Goal: Task Accomplishment & Management: Manage account settings

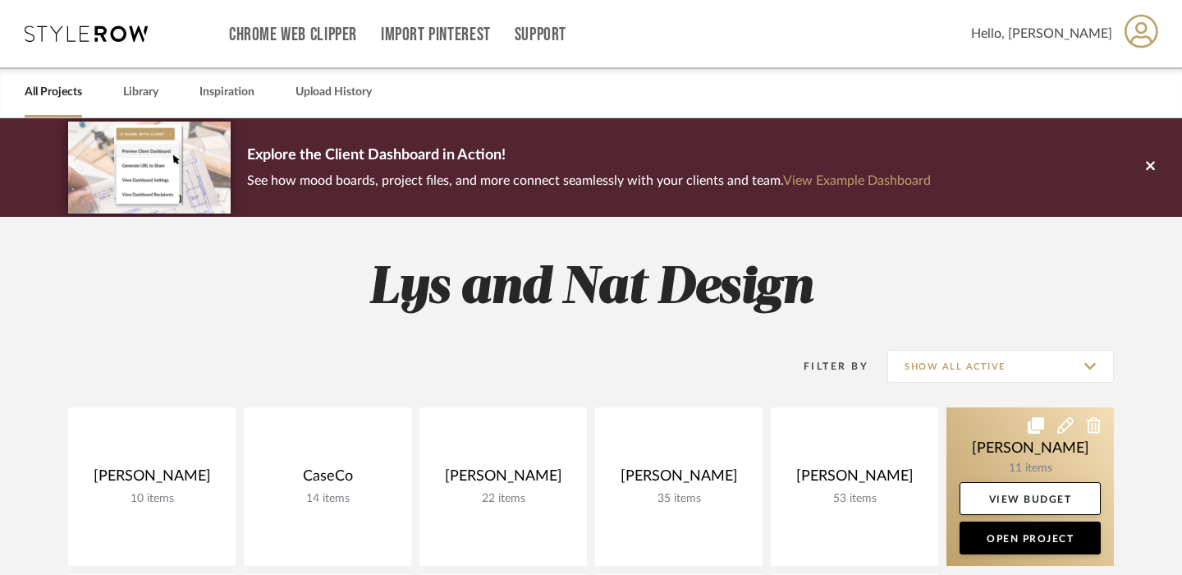
click at [983, 448] on link at bounding box center [1030, 486] width 167 height 158
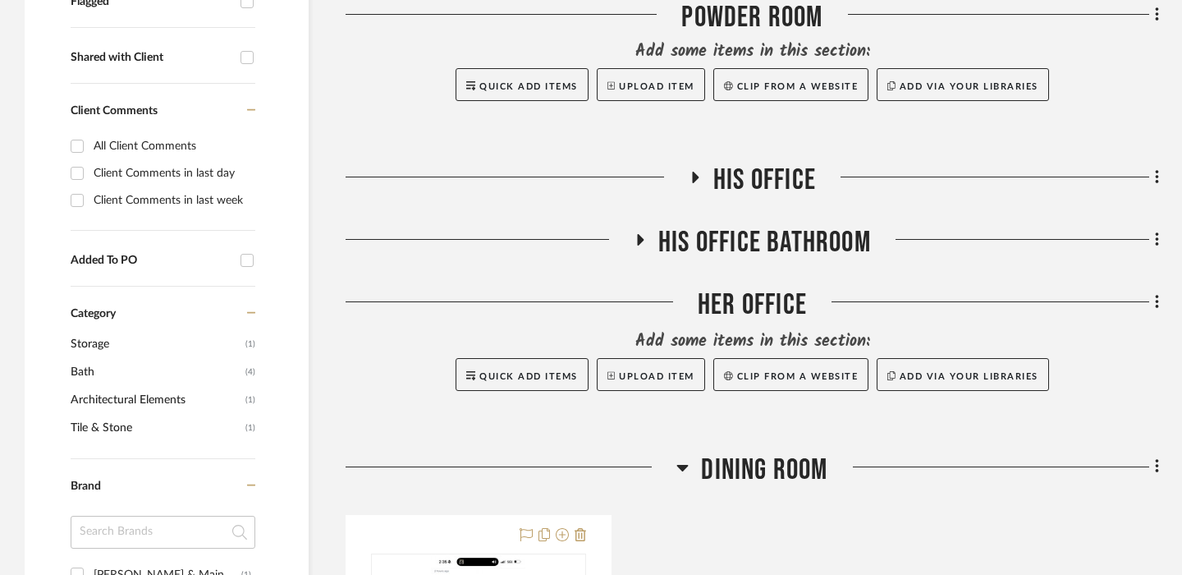
scroll to position [619, 0]
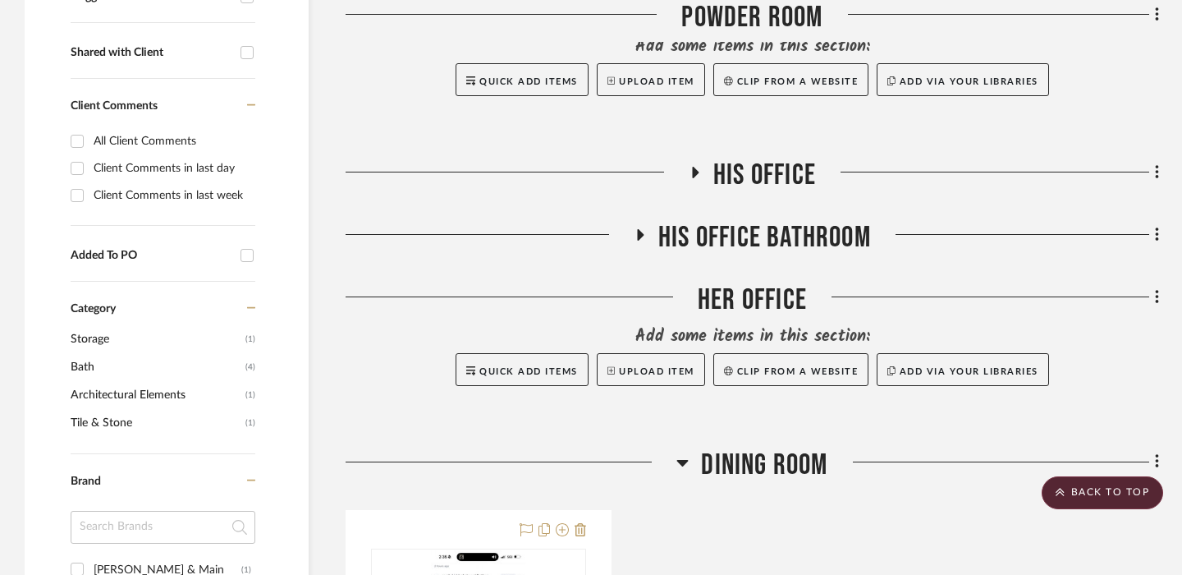
click at [681, 461] on icon at bounding box center [682, 463] width 11 height 7
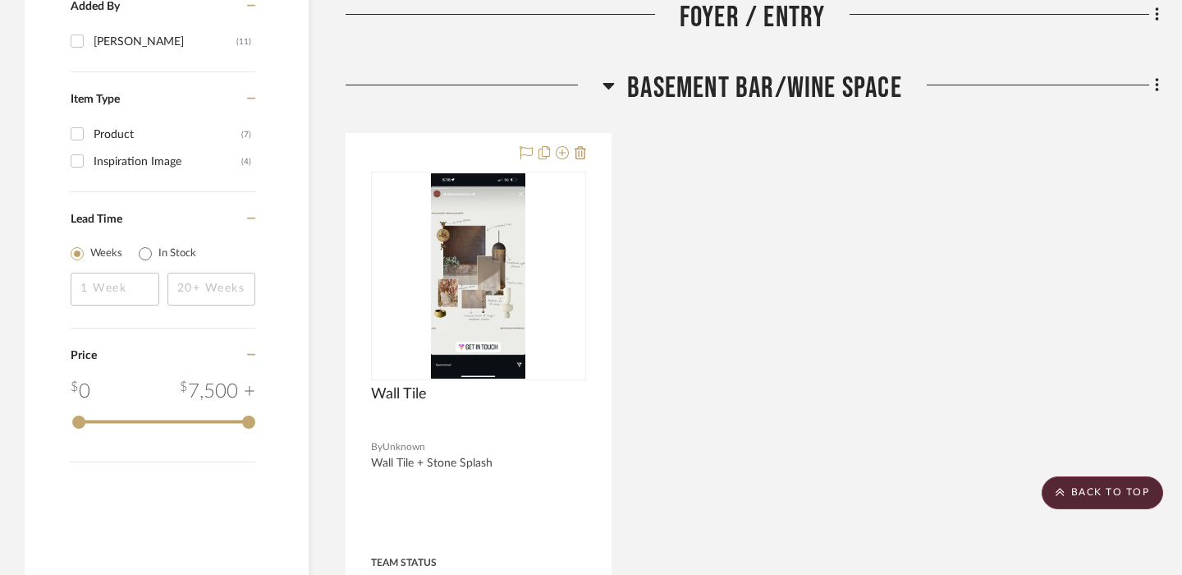
scroll to position [1386, 0]
click at [609, 89] on icon at bounding box center [608, 87] width 11 height 7
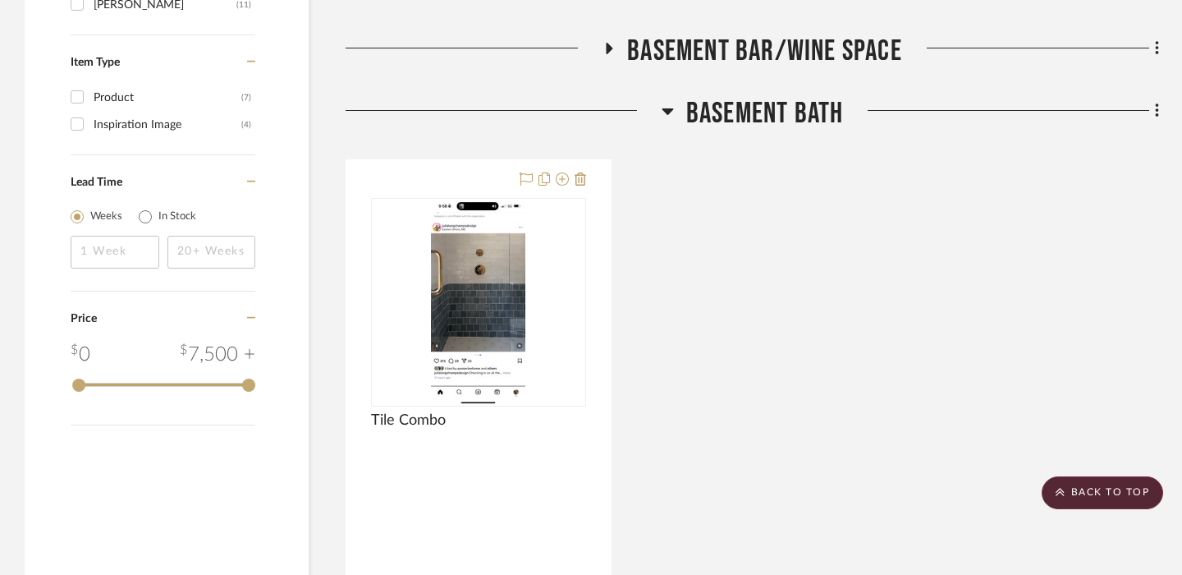
scroll to position [1431, 0]
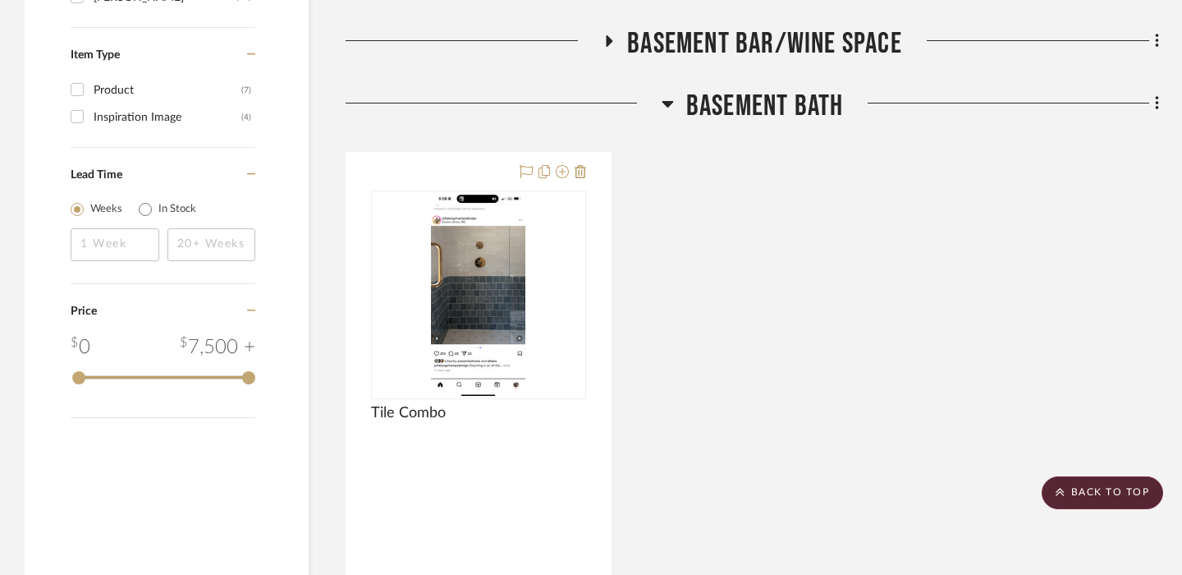
click at [1159, 107] on icon at bounding box center [1157, 103] width 5 height 18
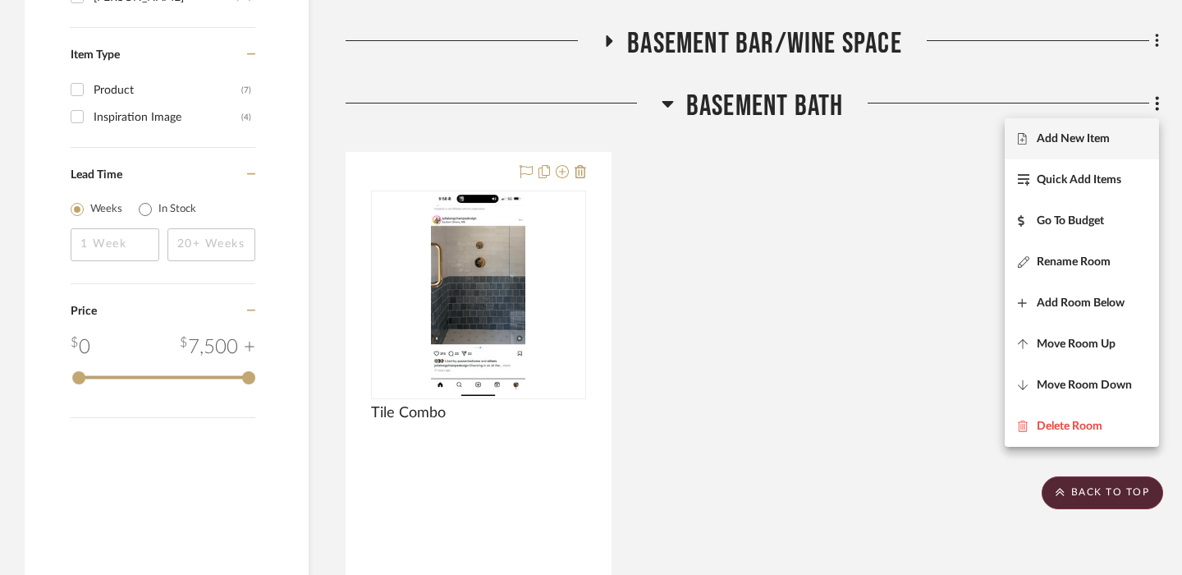
click at [1092, 154] on button "Add New Item" at bounding box center [1082, 138] width 154 height 41
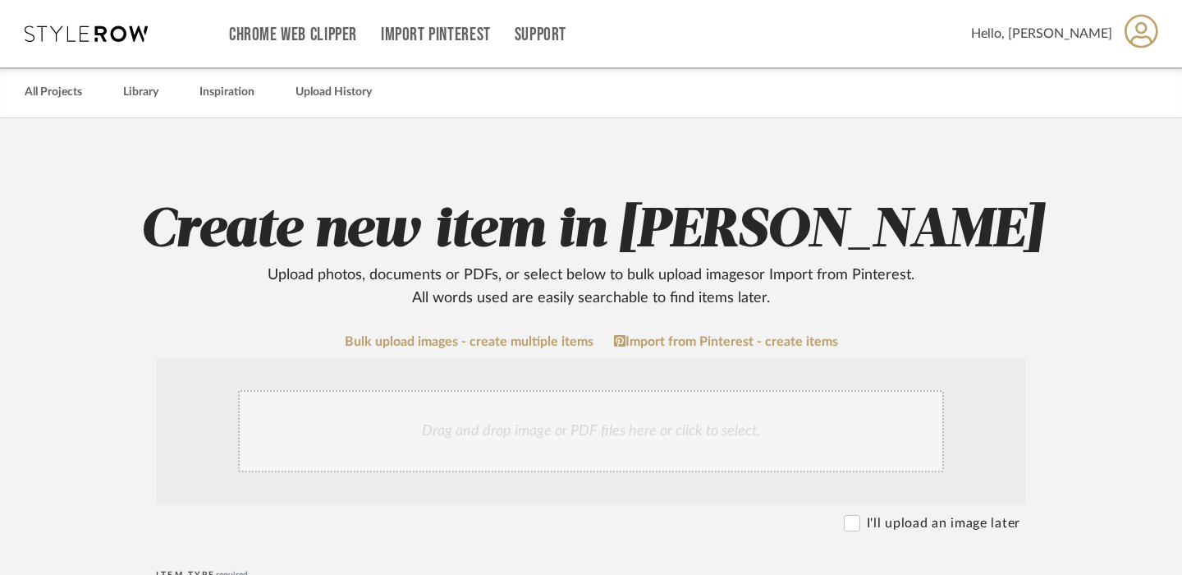
click at [453, 431] on div "Drag and drop image or PDF files here or click to select." at bounding box center [591, 431] width 706 height 82
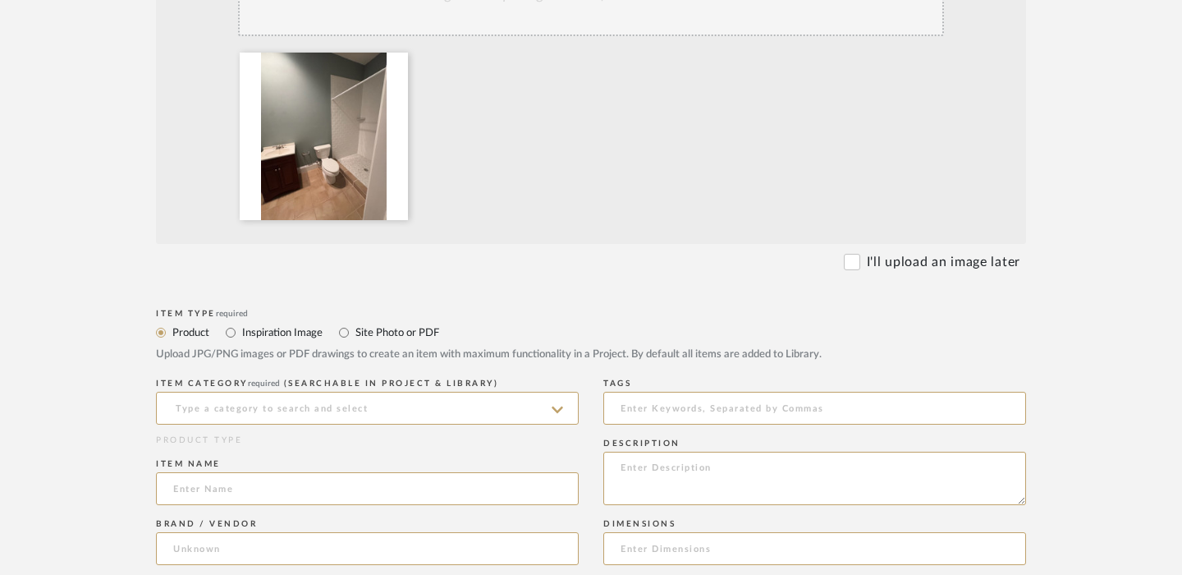
scroll to position [480, 0]
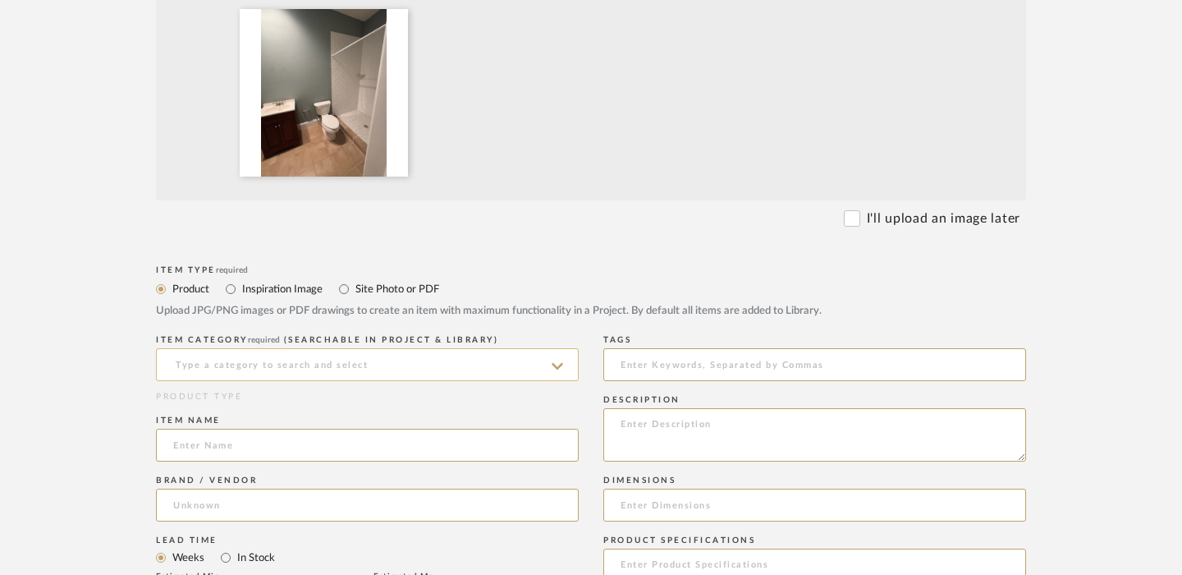
click at [398, 365] on input at bounding box center [367, 364] width 423 height 33
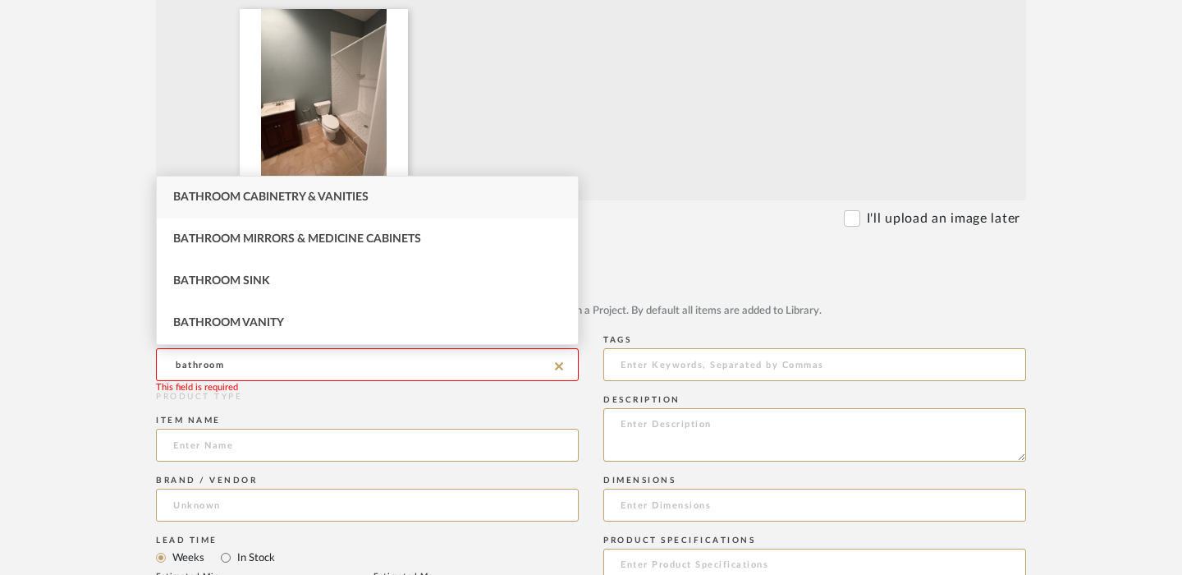
type input "bathroom"
click at [679, 246] on form "Bulk upload images - create multiple items Import from Pinterest - create items…" at bounding box center [591, 537] width 1046 height 1365
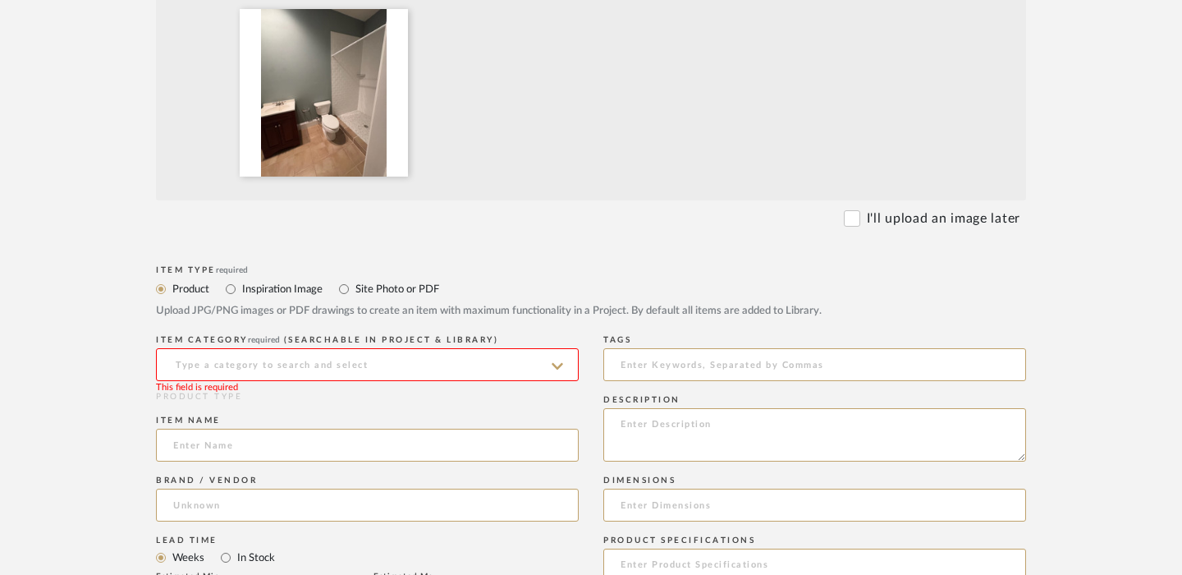
click at [278, 290] on label "Inspiration Image" at bounding box center [282, 289] width 82 height 18
click at [241, 290] on input "Inspiration Image" at bounding box center [231, 289] width 20 height 20
radio input "true"
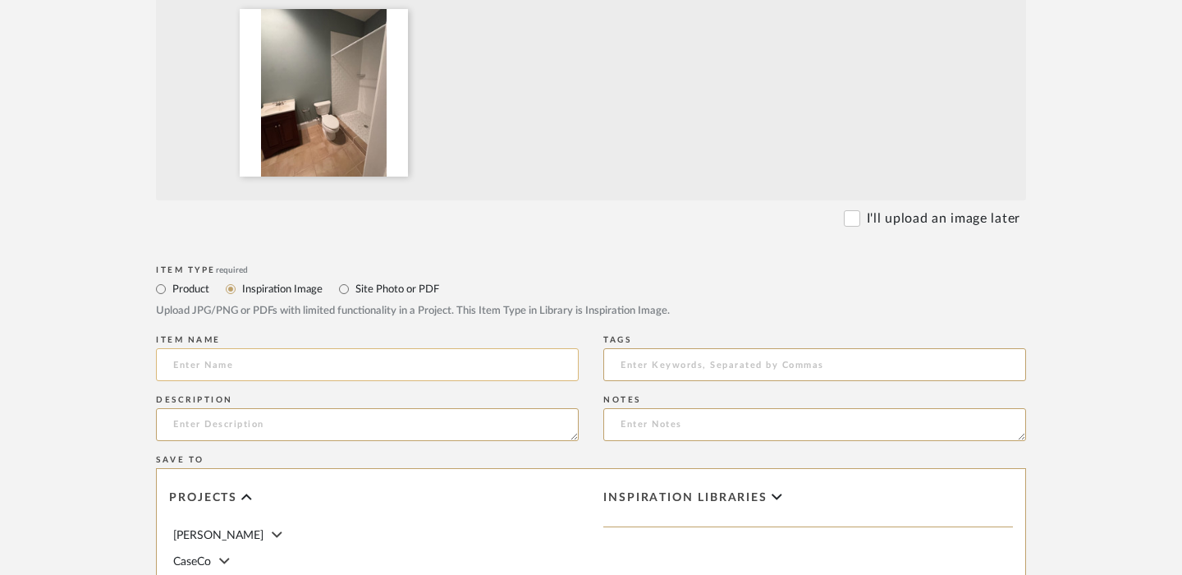
click at [488, 372] on input at bounding box center [367, 364] width 423 height 33
type input "Exisiting Basement Bathroom"
click at [513, 428] on textarea at bounding box center [367, 424] width 423 height 33
click at [395, 433] on textarea "Keeping the shower tile + Shower Floor Tile" at bounding box center [367, 424] width 423 height 33
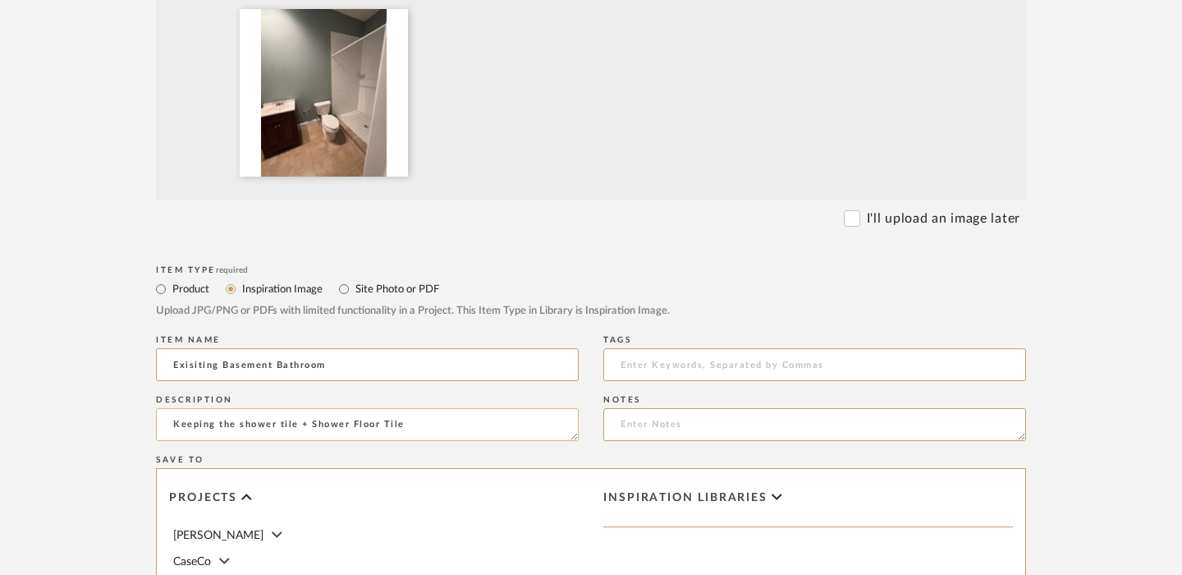
click at [395, 433] on textarea "Keeping the shower tile + Shower Floor Tile" at bounding box center [367, 424] width 423 height 33
type textarea "Keeping the shower tile + Shower Floor Tile"
click at [730, 423] on textarea at bounding box center [814, 424] width 423 height 33
paste textarea "Keeping the shower tile + Shower Floor Tile"
type textarea "Keeping the shower tile + Shower Floor Tile"
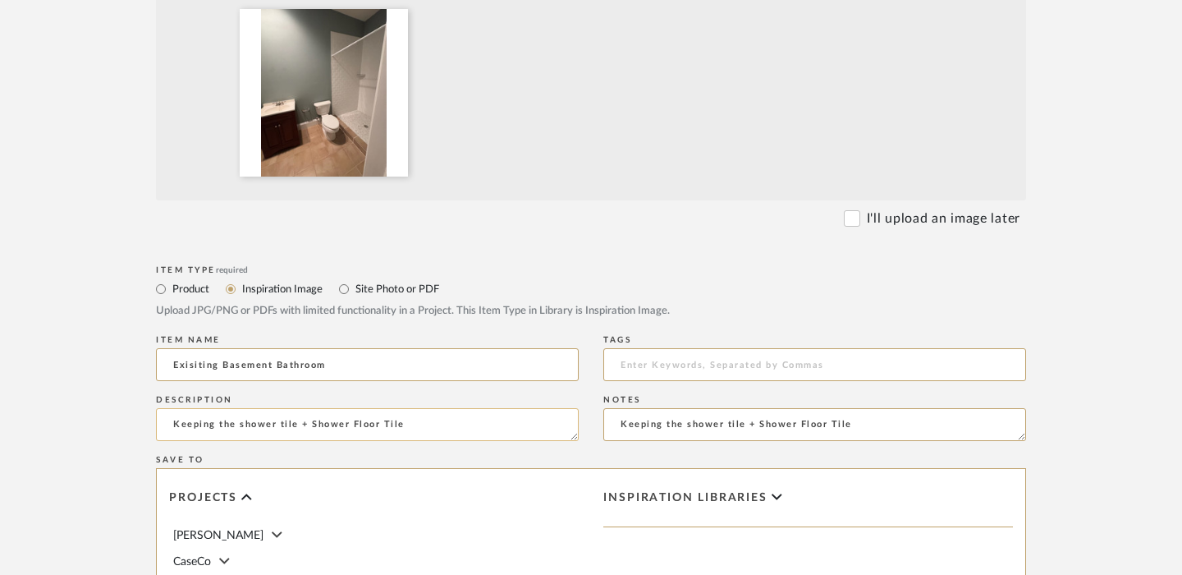
click at [248, 424] on textarea "Keeping the shower tile + Shower Floor Tile" at bounding box center [367, 424] width 423 height 33
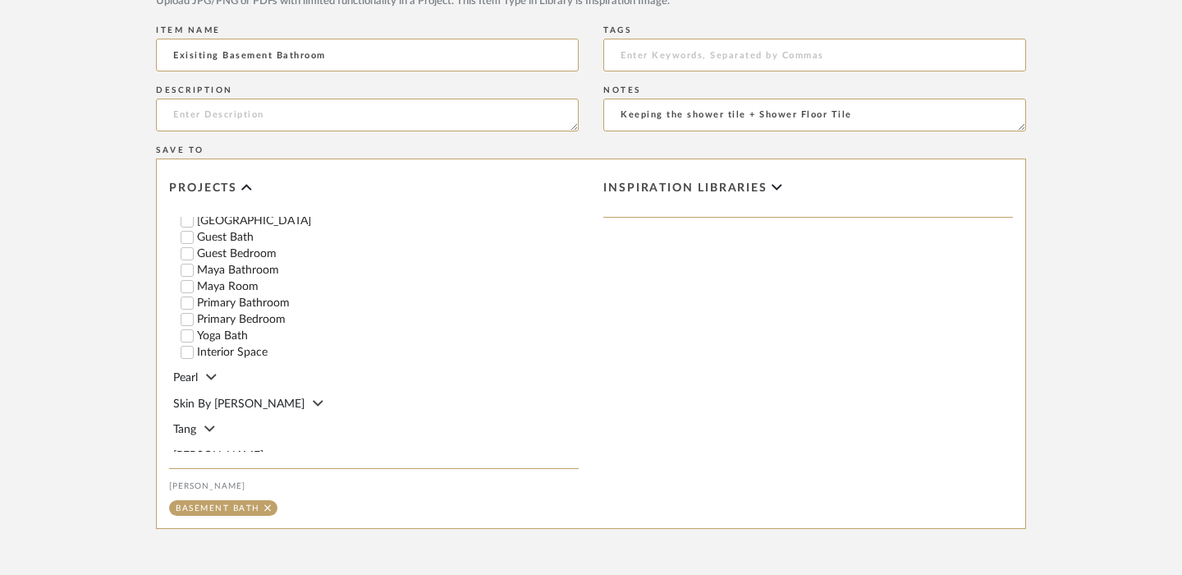
scroll to position [945, 0]
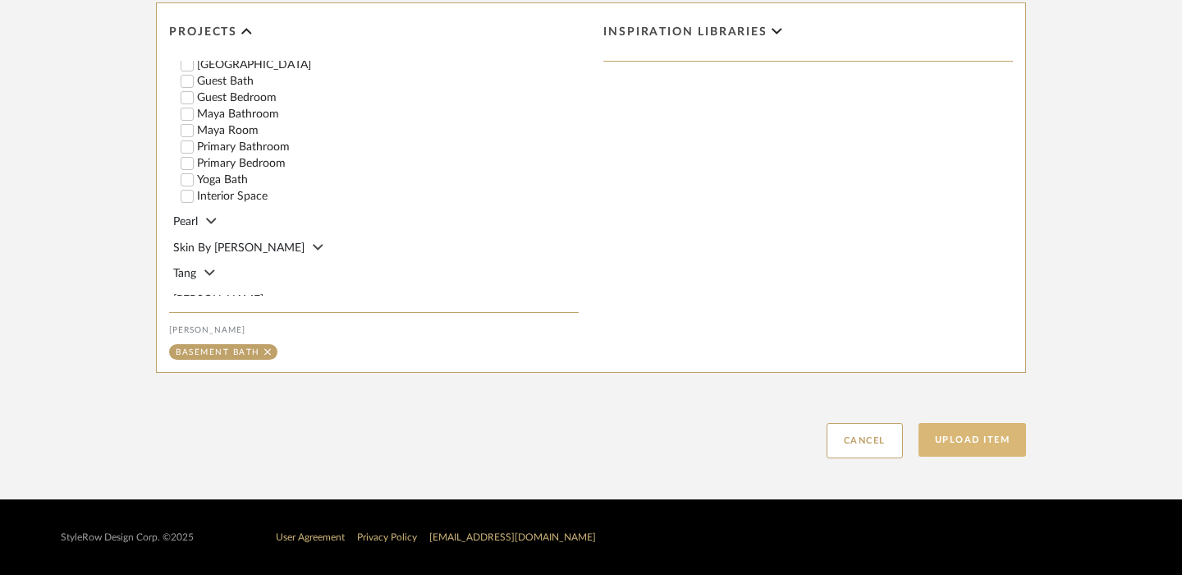
click at [981, 441] on button "Upload Item" at bounding box center [973, 440] width 108 height 34
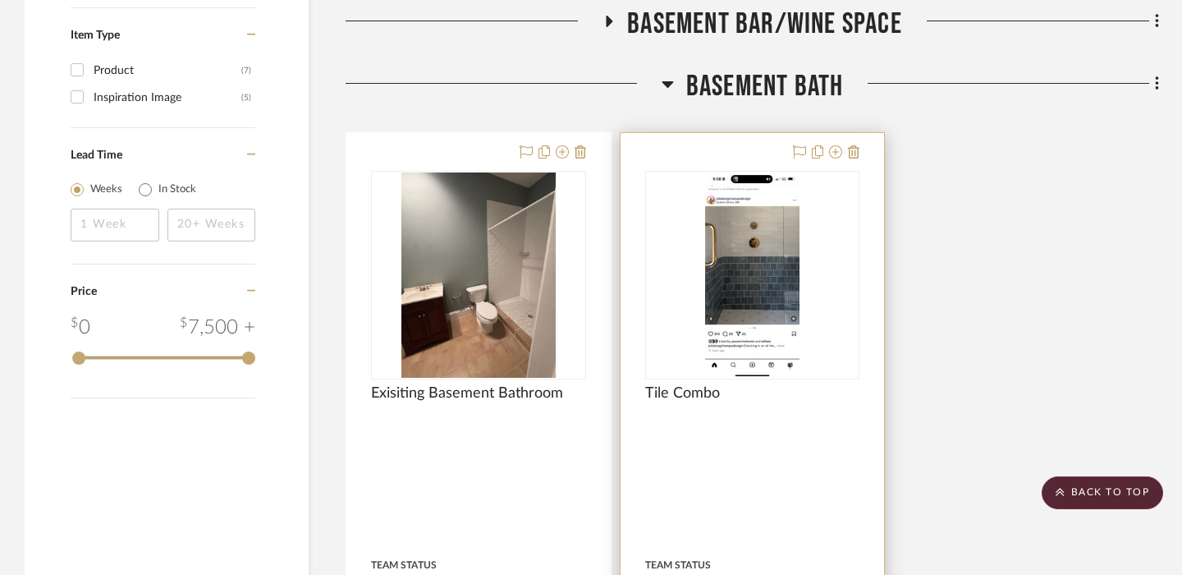
scroll to position [1441, 0]
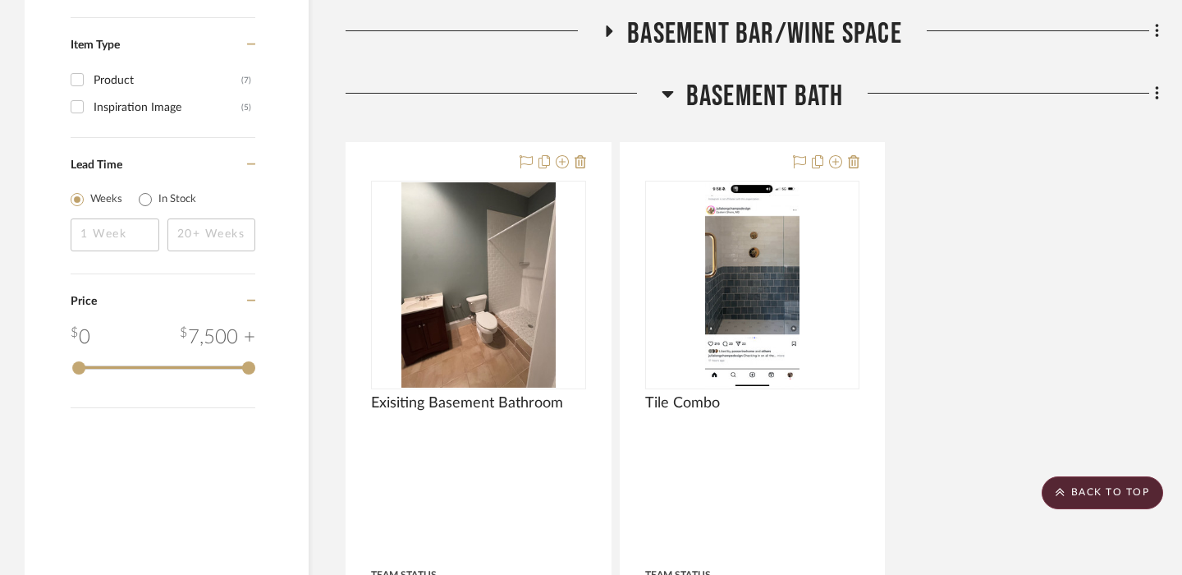
click at [665, 96] on icon at bounding box center [667, 94] width 11 height 7
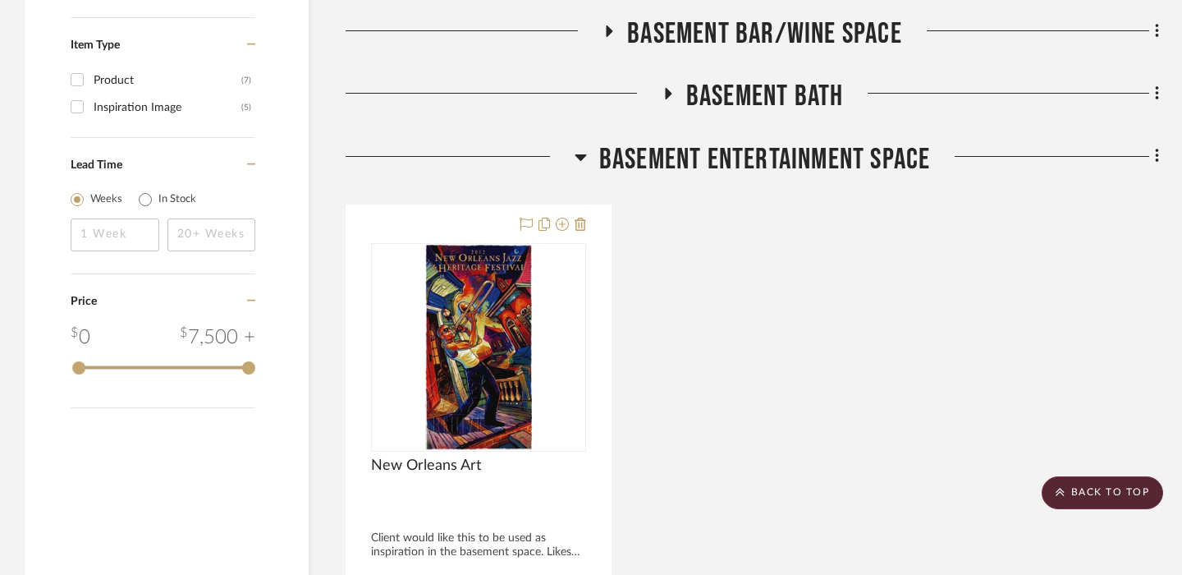
scroll to position [1475, 0]
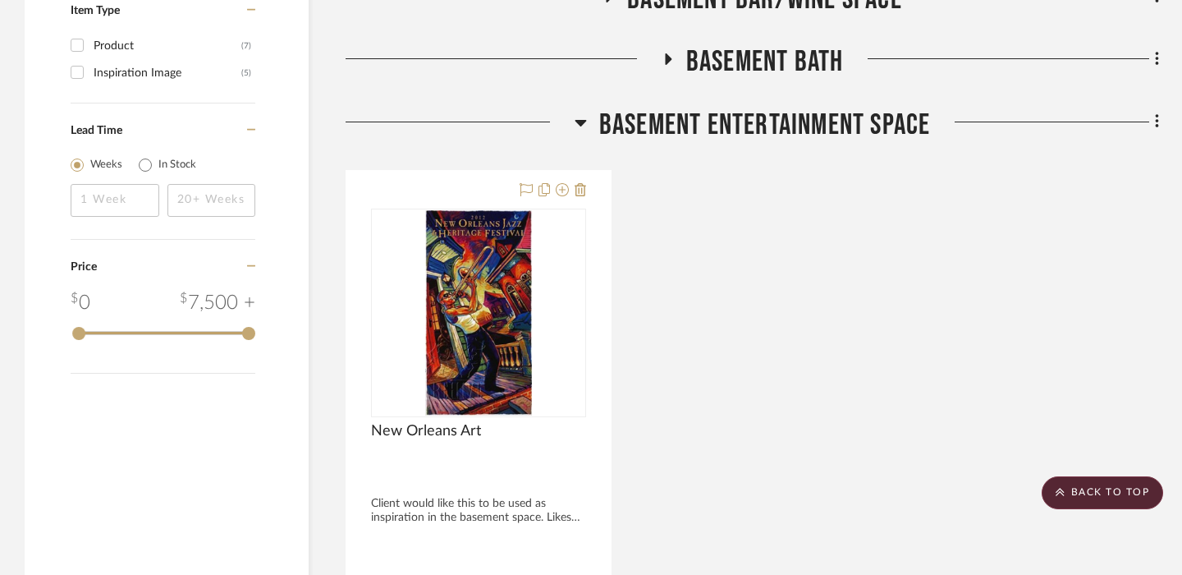
click at [576, 122] on icon at bounding box center [580, 123] width 11 height 7
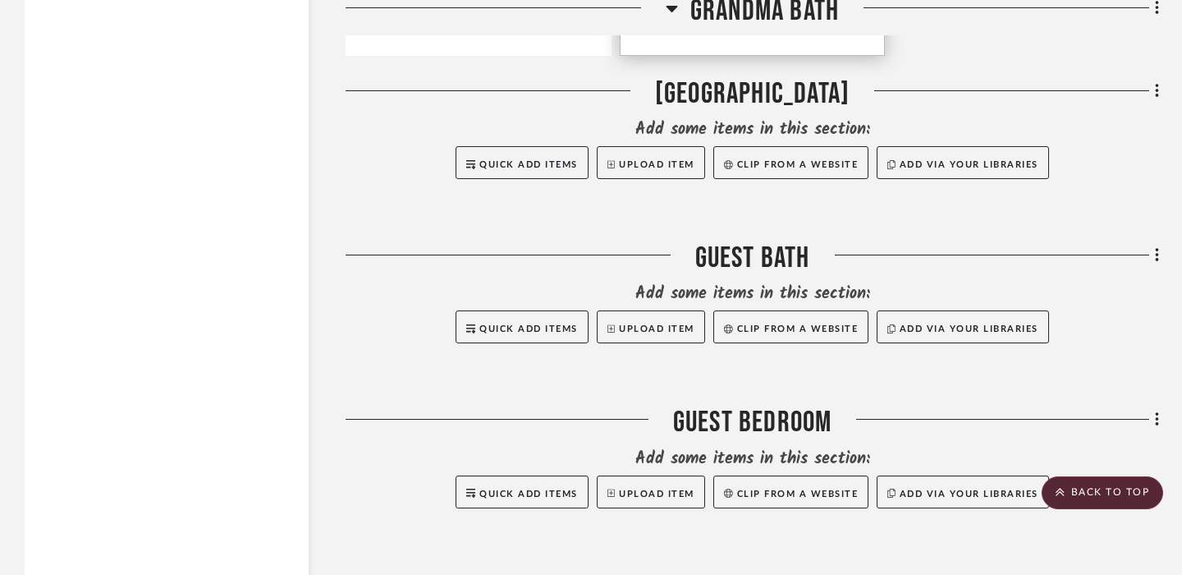
scroll to position [2481, 0]
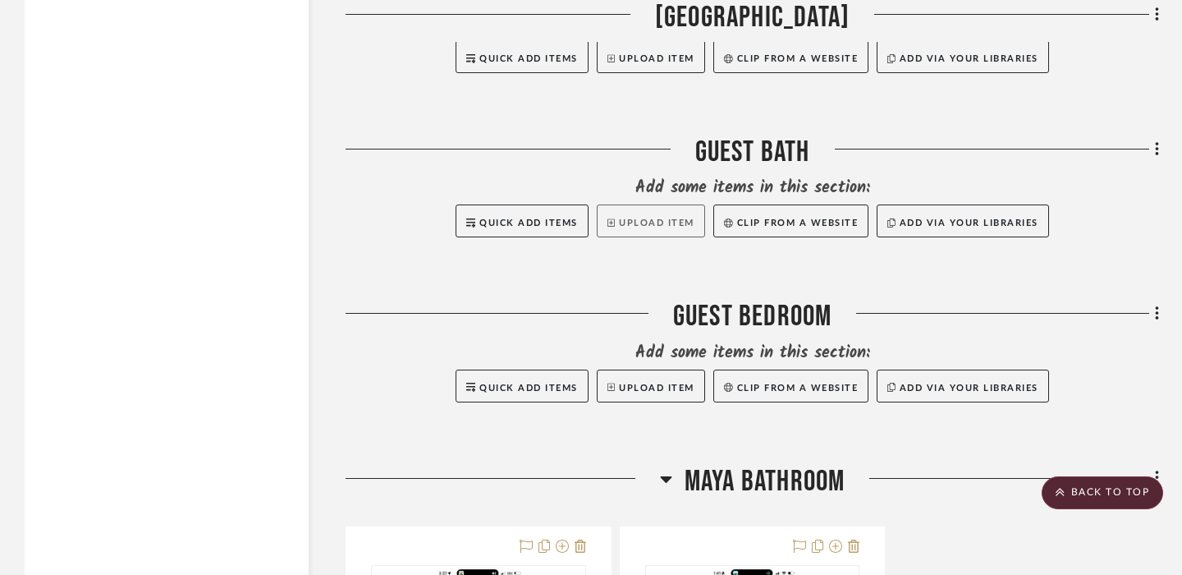
click at [672, 221] on button "Upload Item" at bounding box center [651, 220] width 108 height 33
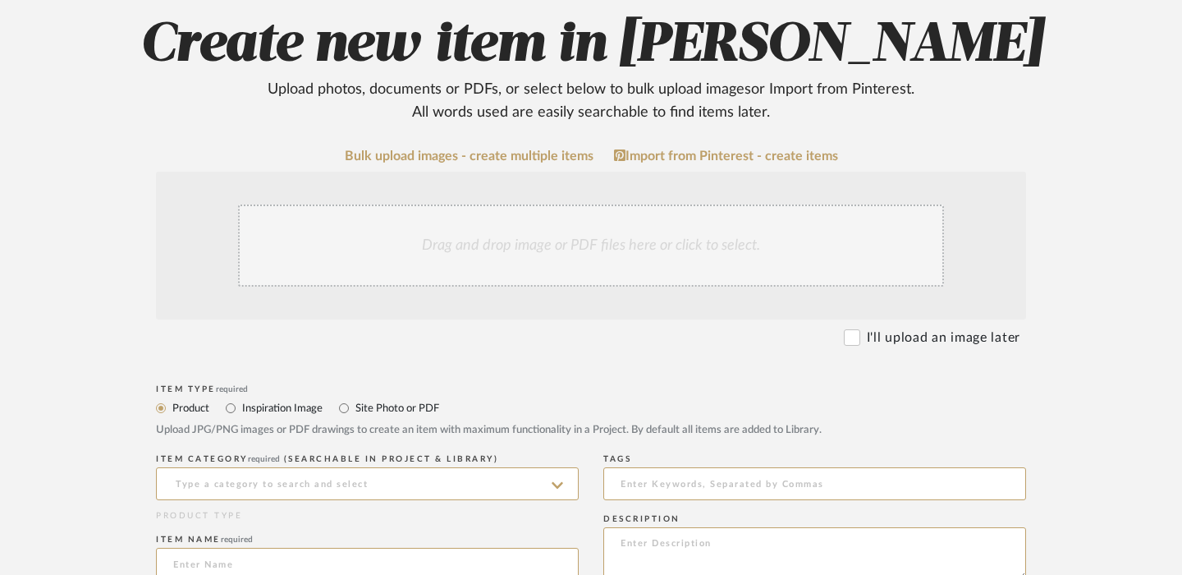
scroll to position [187, 0]
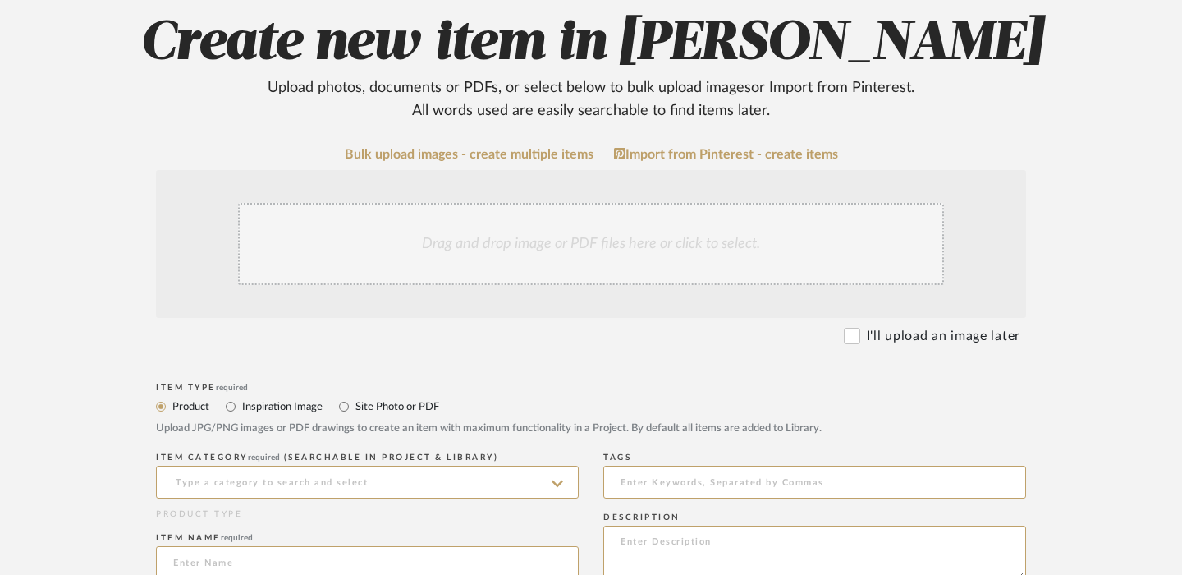
click at [267, 407] on label "Inspiration Image" at bounding box center [282, 406] width 82 height 18
click at [241, 407] on input "Inspiration Image" at bounding box center [231, 407] width 20 height 20
radio input "true"
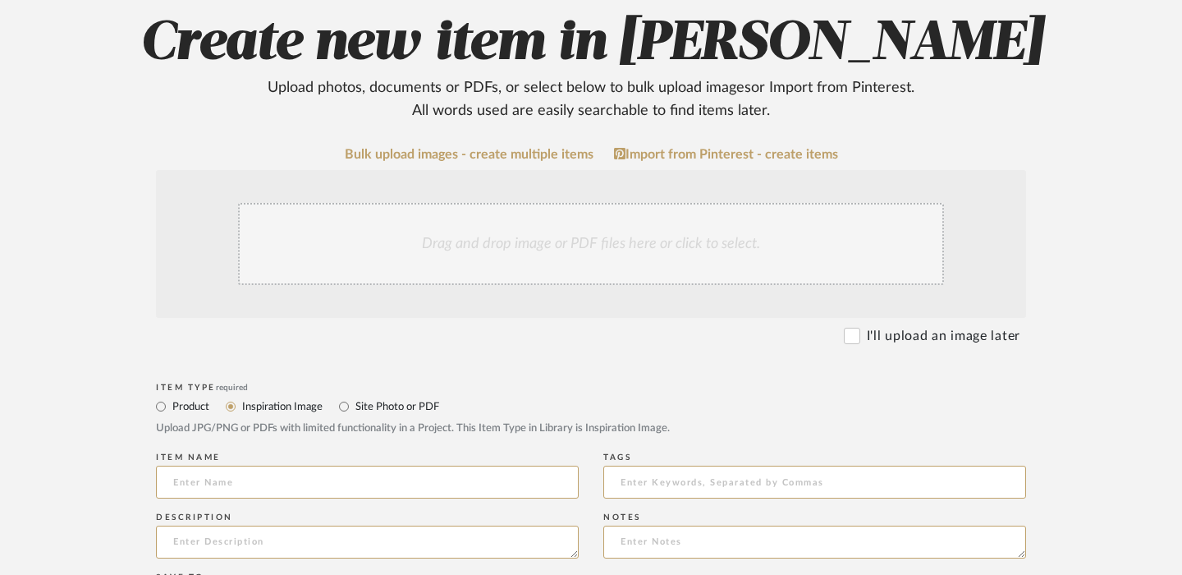
click at [462, 236] on div "Drag and drop image or PDF files here or click to select." at bounding box center [591, 244] width 706 height 82
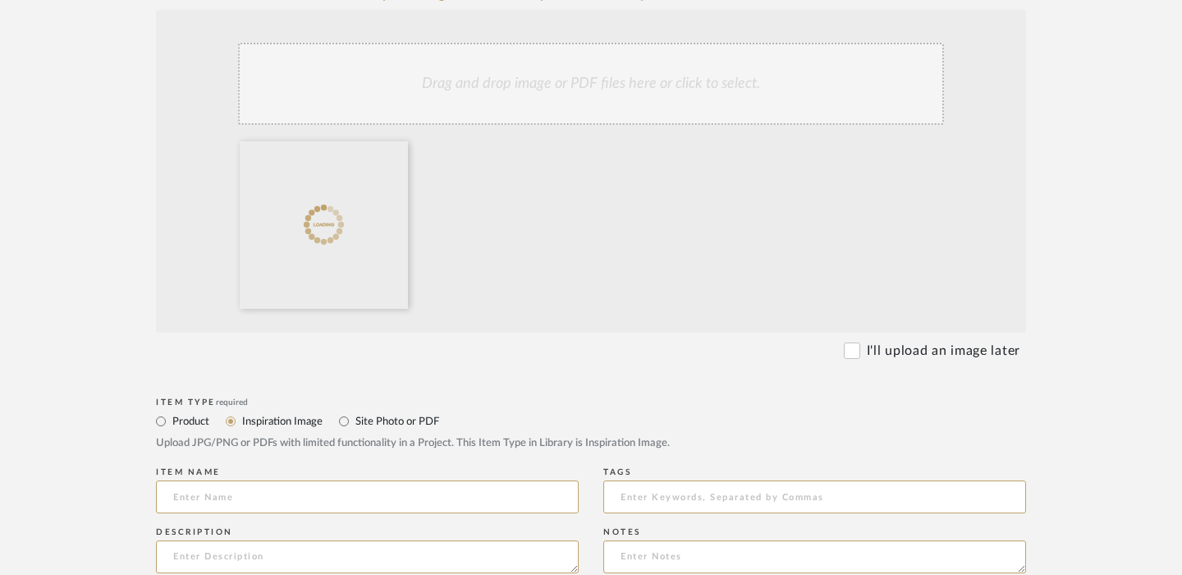
scroll to position [352, 0]
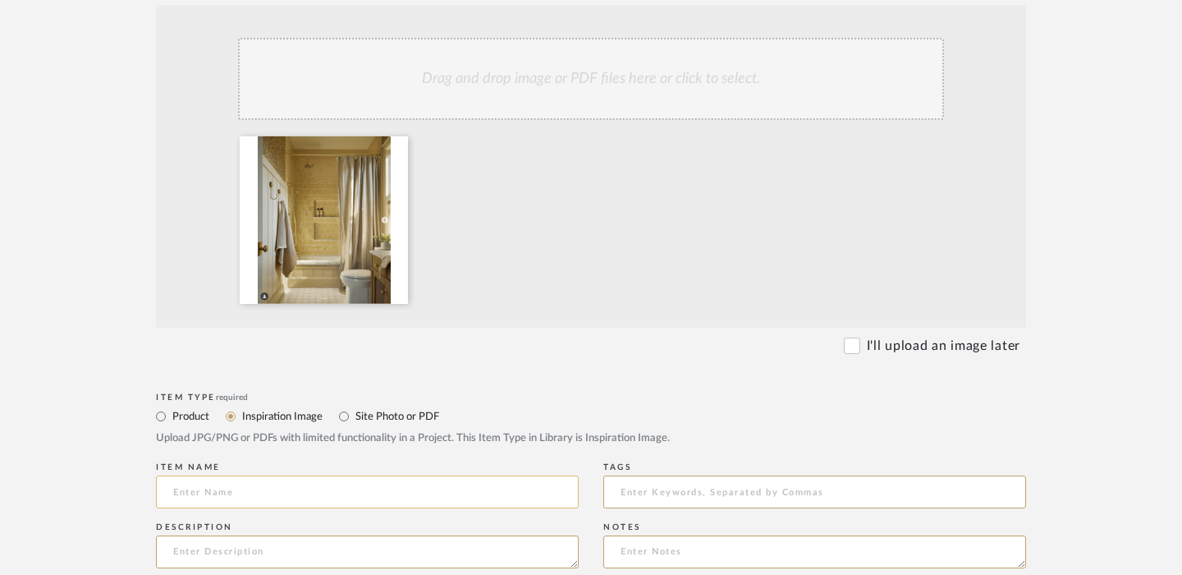
click at [397, 487] on input at bounding box center [367, 491] width 423 height 33
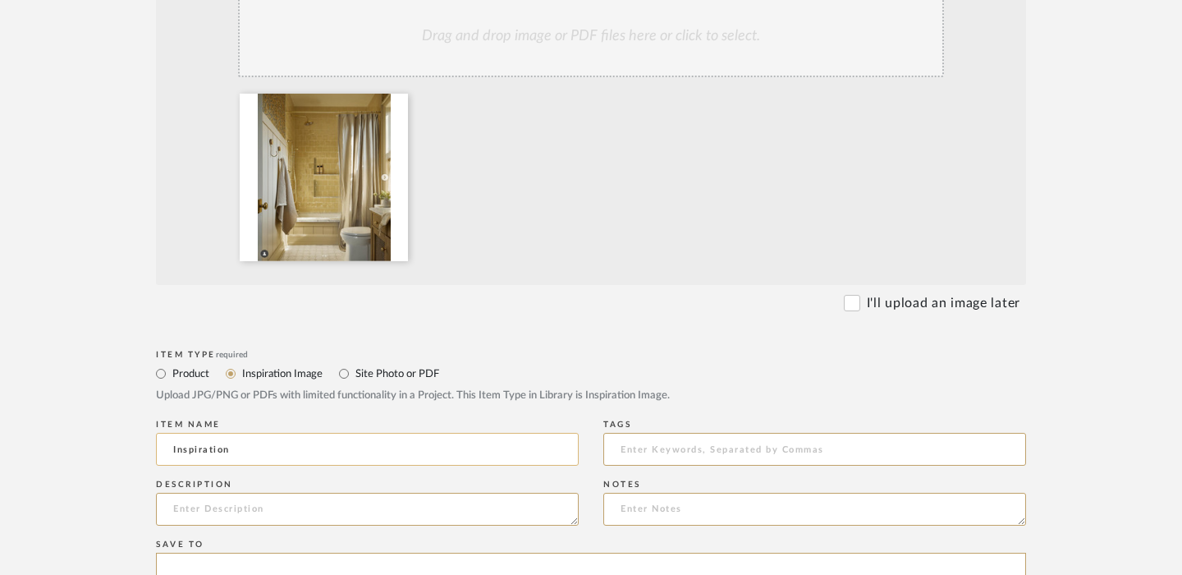
scroll to position [399, 0]
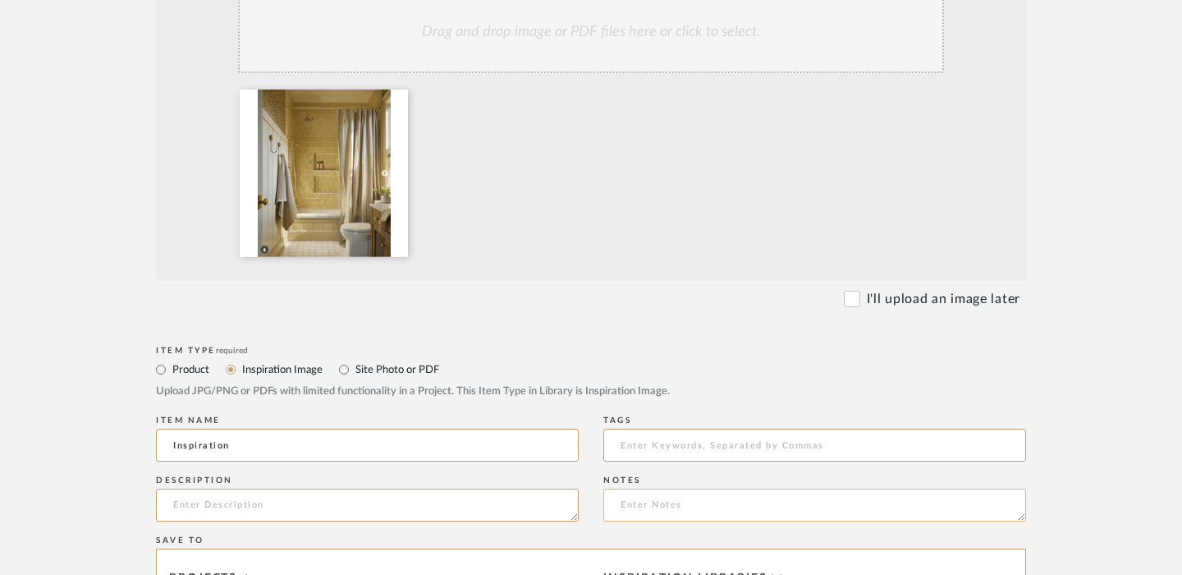
type input "Inspiration"
click at [665, 506] on textarea at bounding box center [814, 505] width 423 height 33
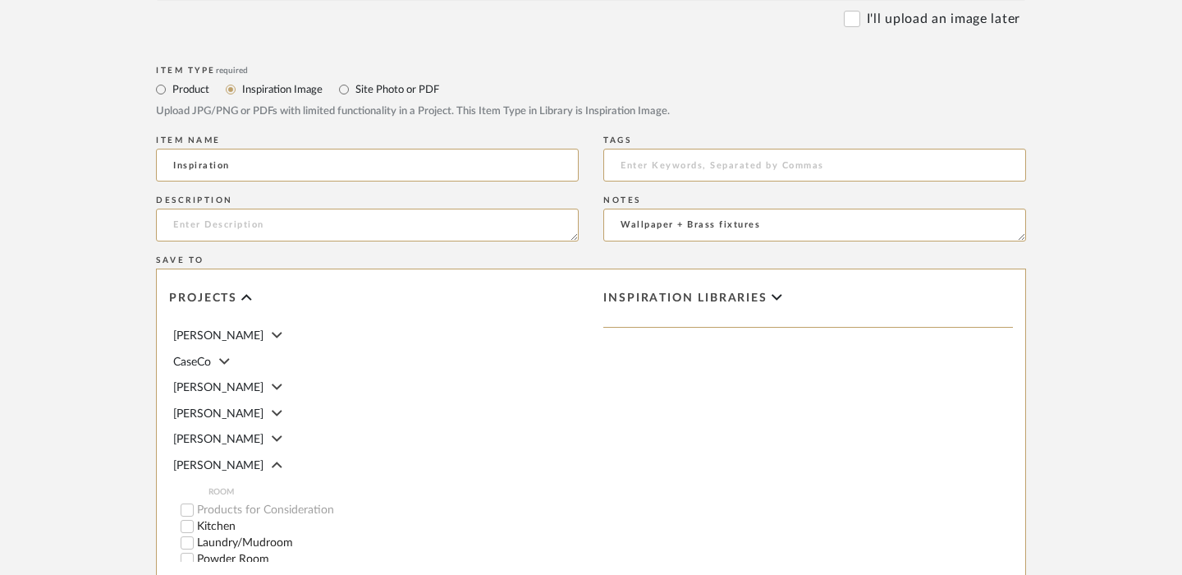
scroll to position [945, 0]
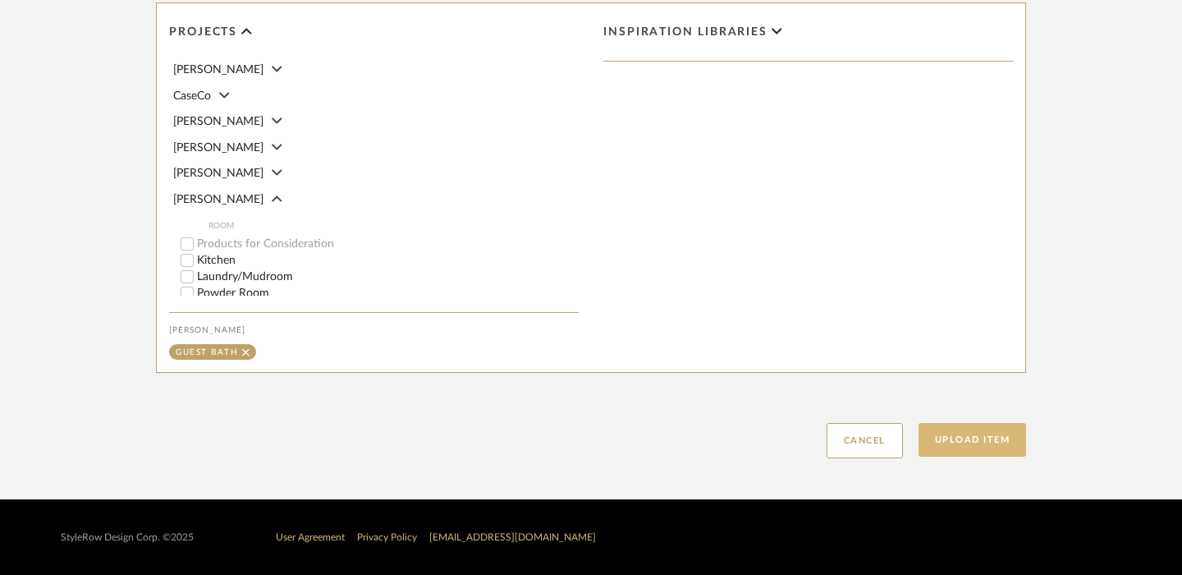
type textarea "Wallpaper + Brass fixtures"
click at [978, 439] on button "Upload Item" at bounding box center [973, 440] width 108 height 34
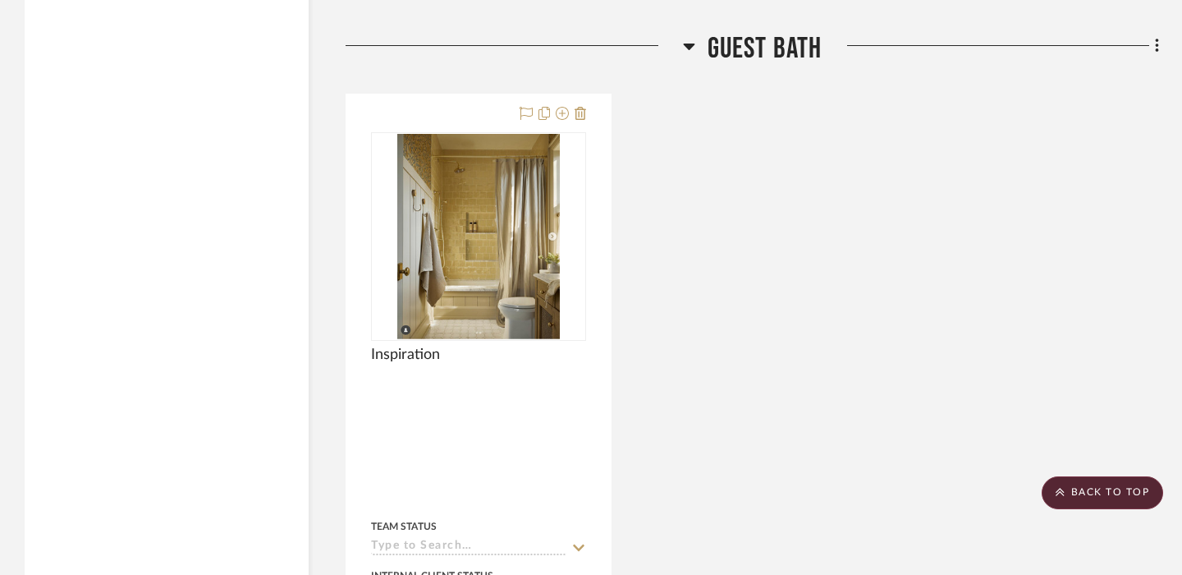
scroll to position [2650, 0]
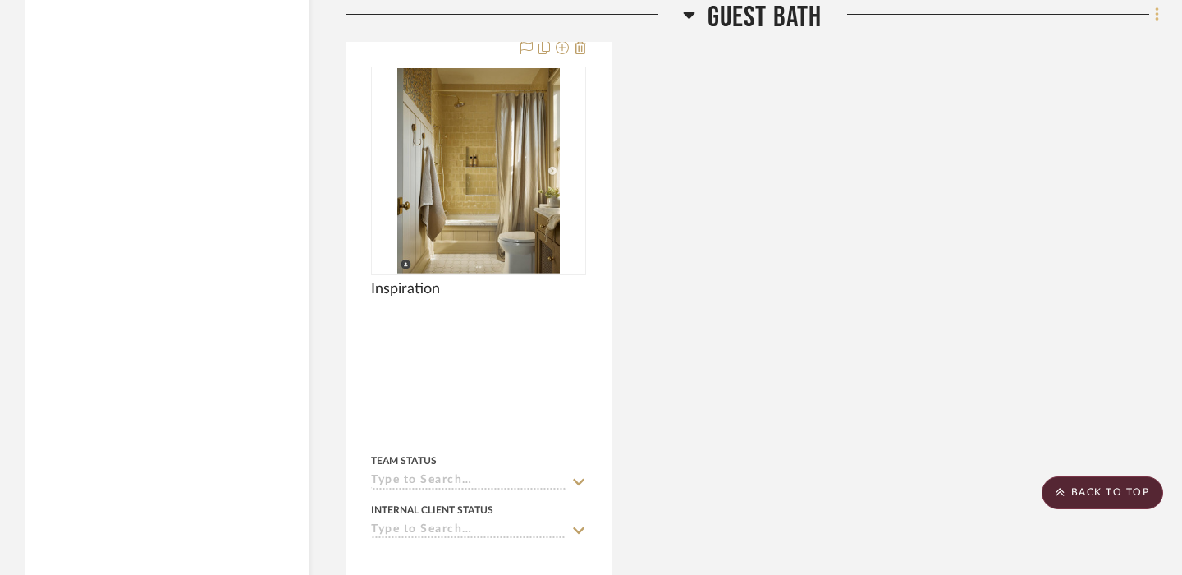
click at [1155, 19] on icon at bounding box center [1157, 15] width 5 height 18
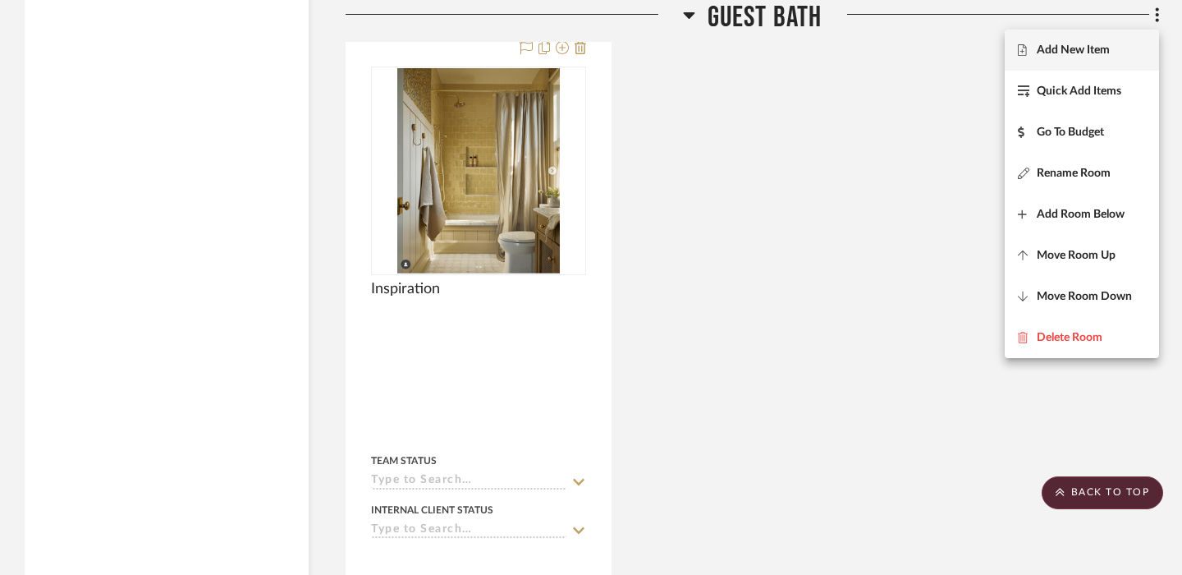
click at [1082, 57] on span "Add New Item" at bounding box center [1073, 51] width 73 height 14
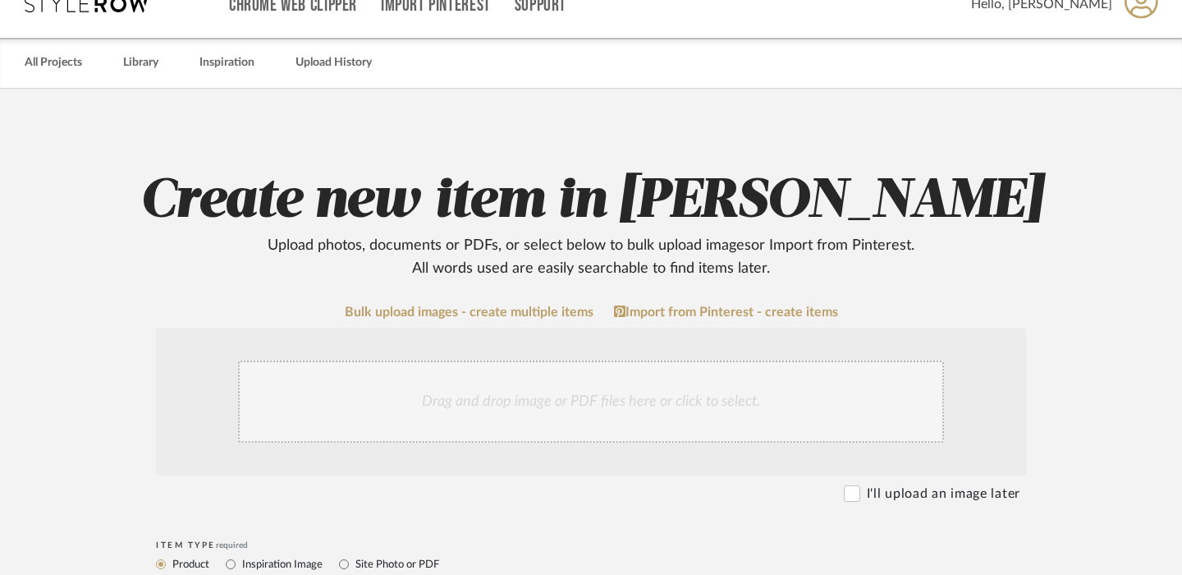
scroll to position [59, 0]
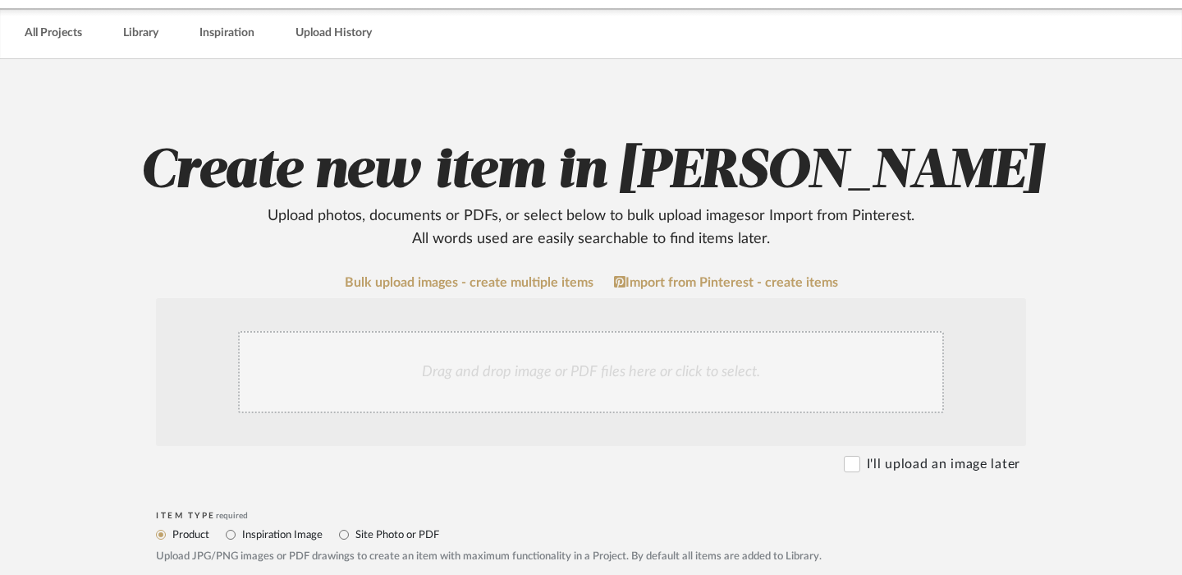
click at [480, 436] on div "Drag and drop image or PDF files here or click to select." at bounding box center [591, 372] width 870 height 148
click at [480, 365] on div "Drag and drop image or PDF files here or click to select." at bounding box center [591, 372] width 706 height 82
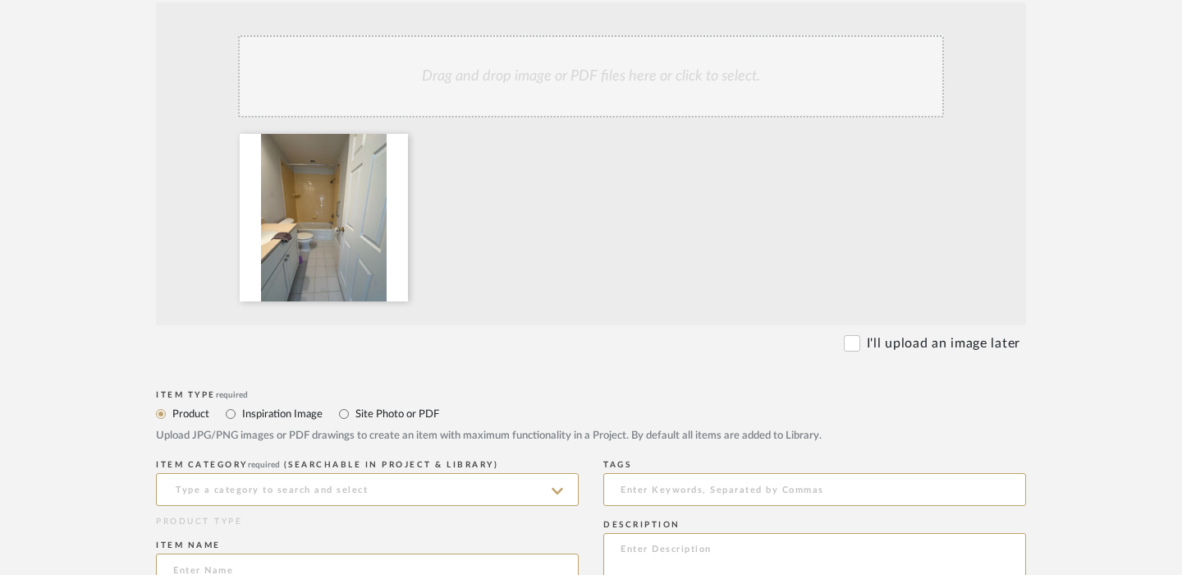
scroll to position [364, 0]
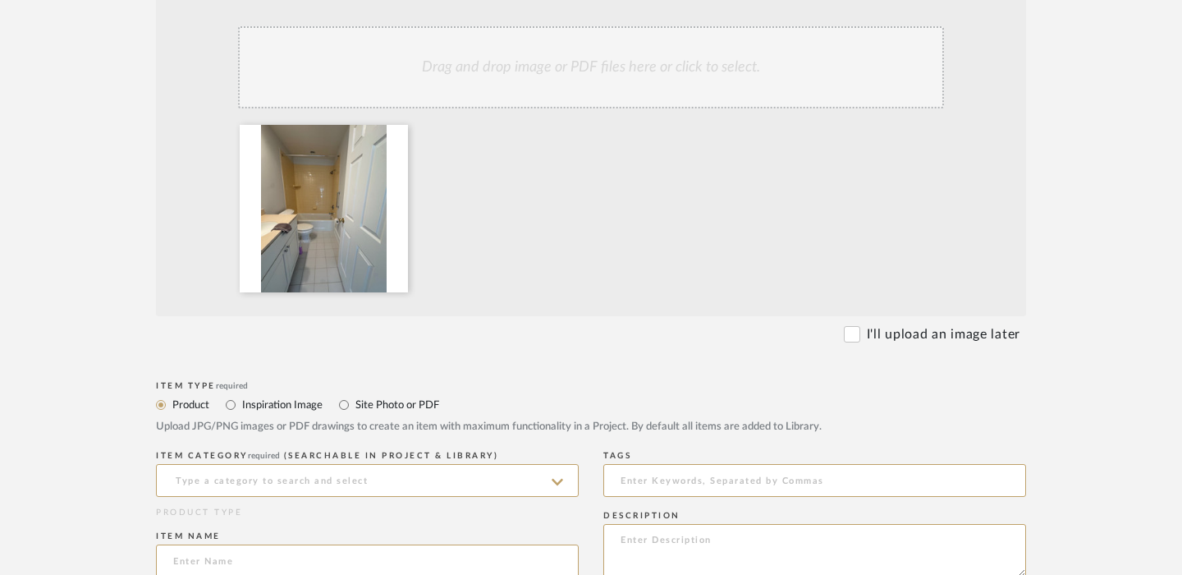
click at [296, 406] on label "Inspiration Image" at bounding box center [282, 405] width 82 height 18
click at [241, 406] on input "Inspiration Image" at bounding box center [231, 405] width 20 height 20
radio input "true"
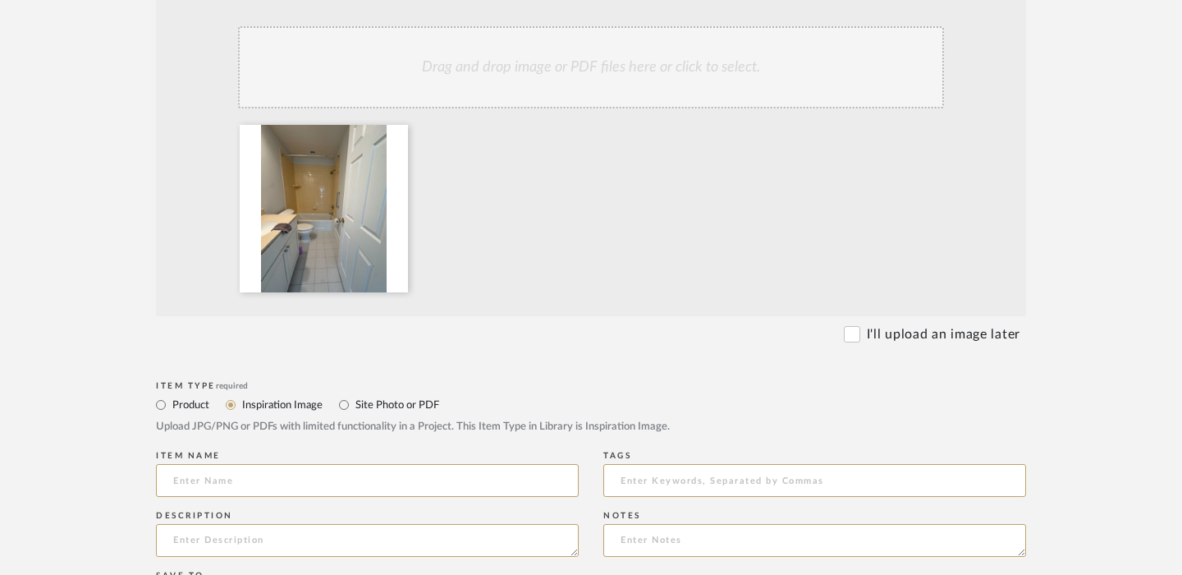
click at [379, 402] on label "Site Photo or PDF" at bounding box center [396, 405] width 85 height 18
click at [354, 402] on input "Site Photo or PDF" at bounding box center [344, 405] width 20 height 20
radio input "true"
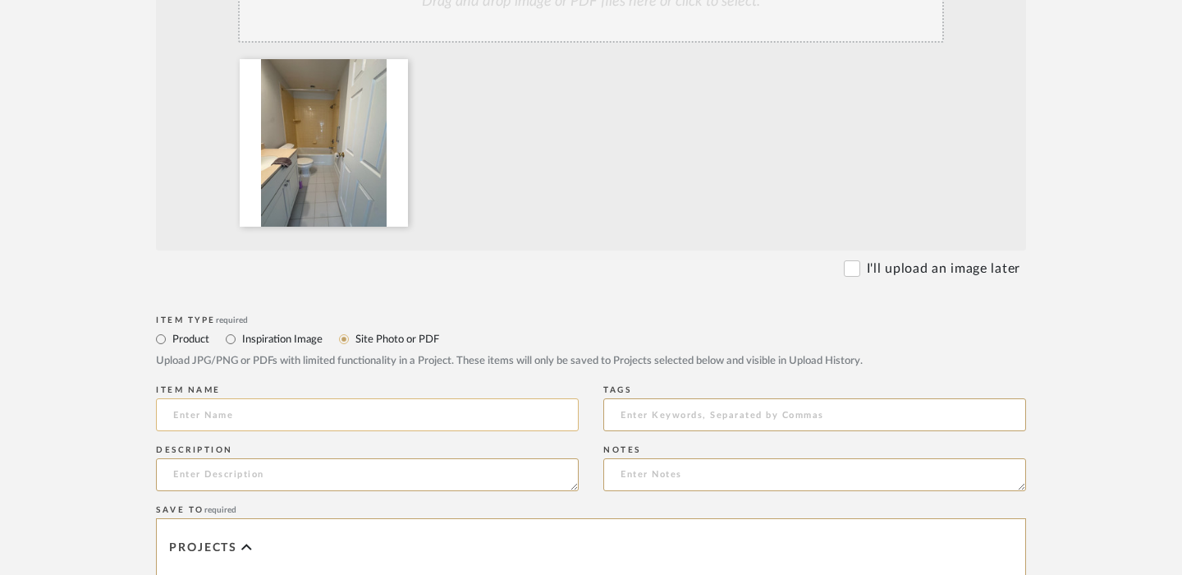
scroll to position [462, 0]
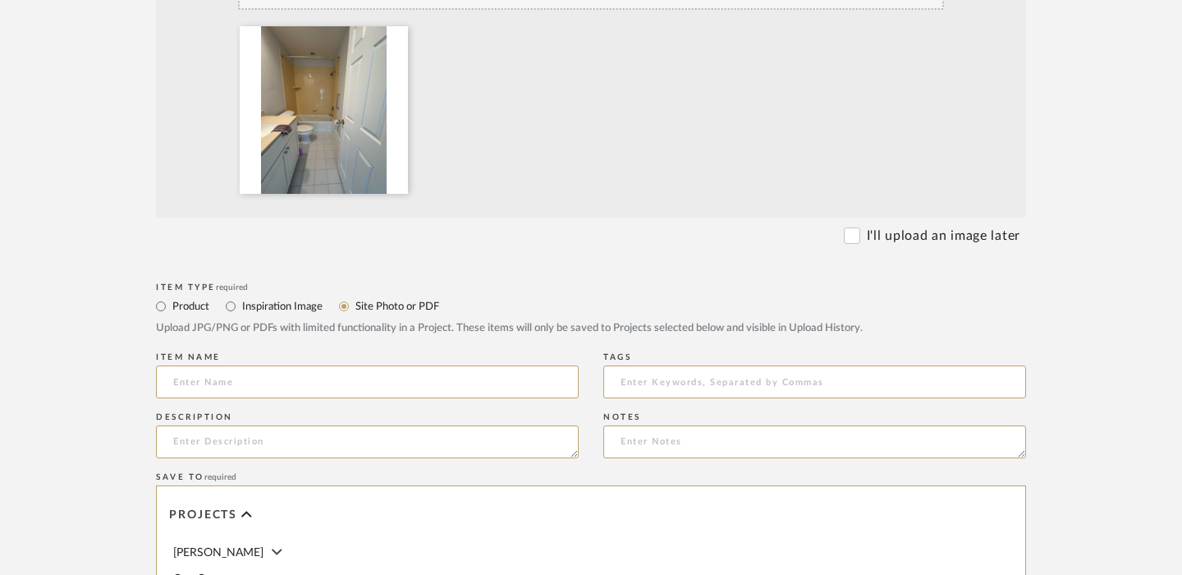
click at [340, 361] on div "Item name" at bounding box center [367, 357] width 423 height 10
click at [340, 371] on input at bounding box center [367, 381] width 423 height 33
click at [197, 383] on input "Exisiting Bathroom" at bounding box center [367, 381] width 423 height 33
type input "Existing Bathroom"
click at [662, 440] on textarea at bounding box center [814, 441] width 423 height 33
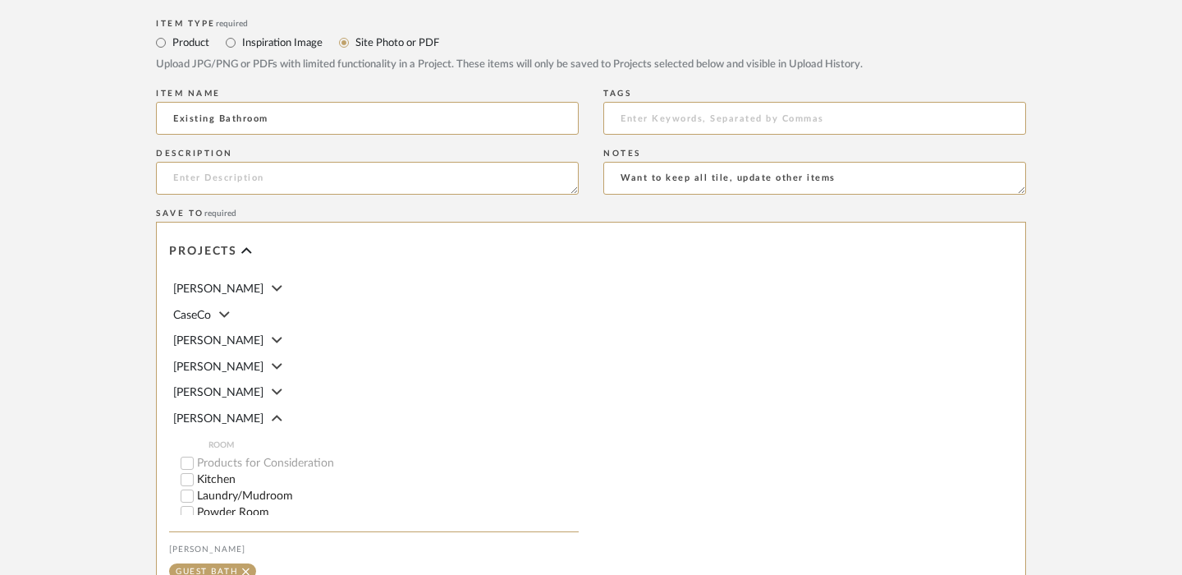
scroll to position [945, 0]
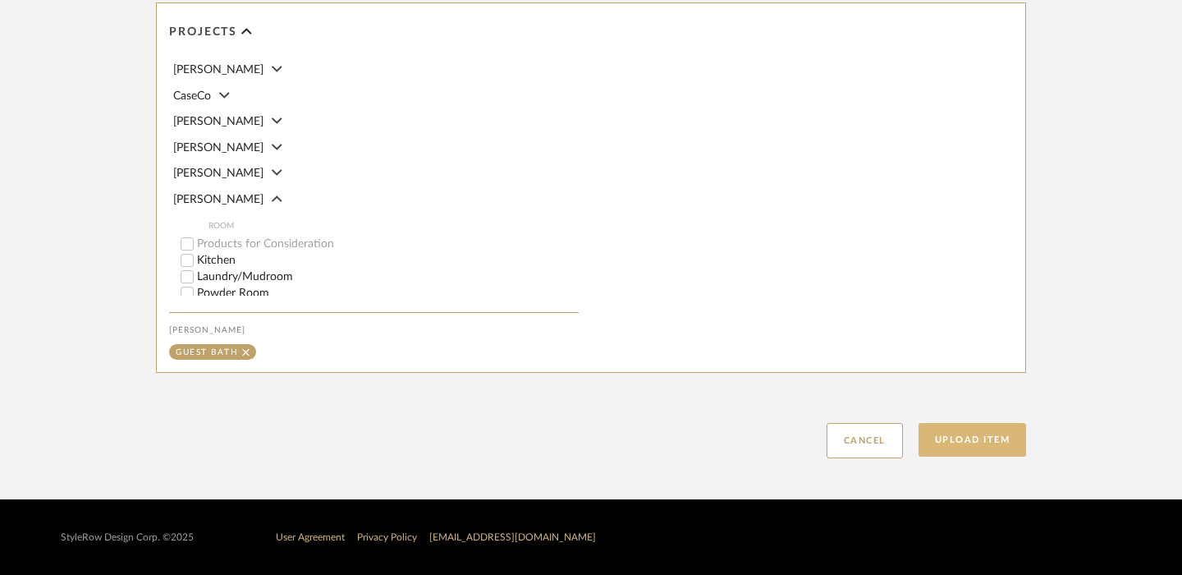
type textarea "Want to keep all tile, update other items"
click at [1006, 447] on button "Upload Item" at bounding box center [973, 440] width 108 height 34
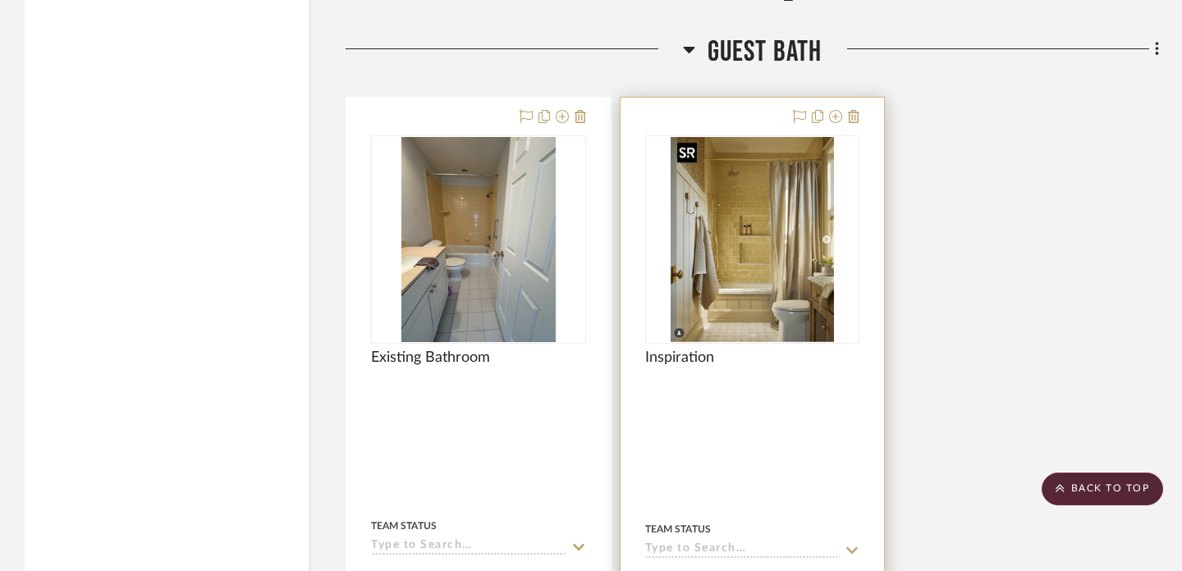
scroll to position [2546, 0]
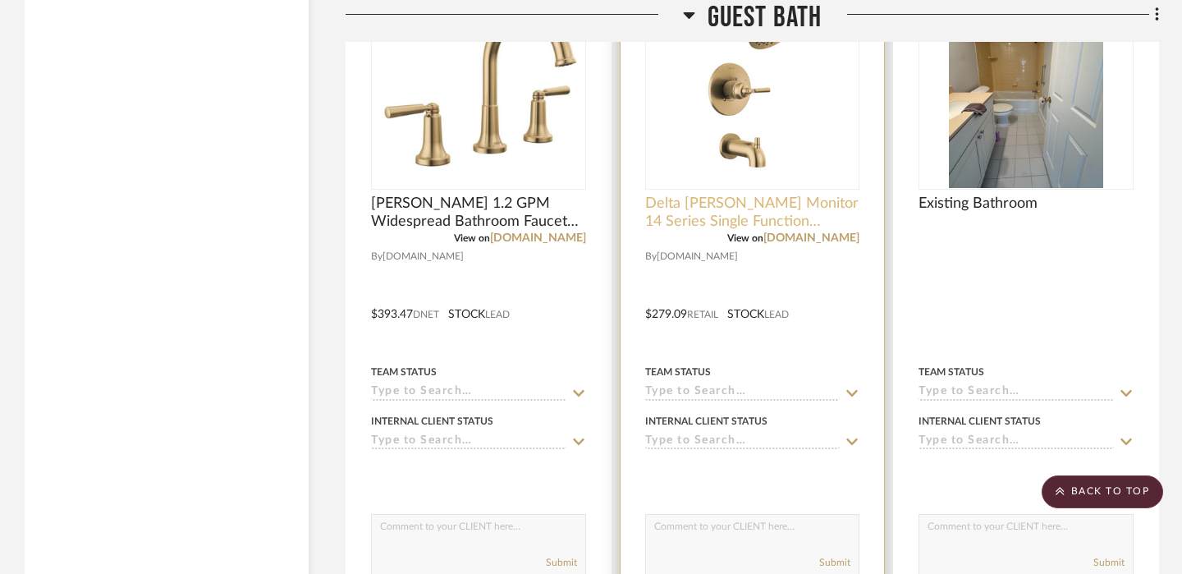
scroll to position [3274, 0]
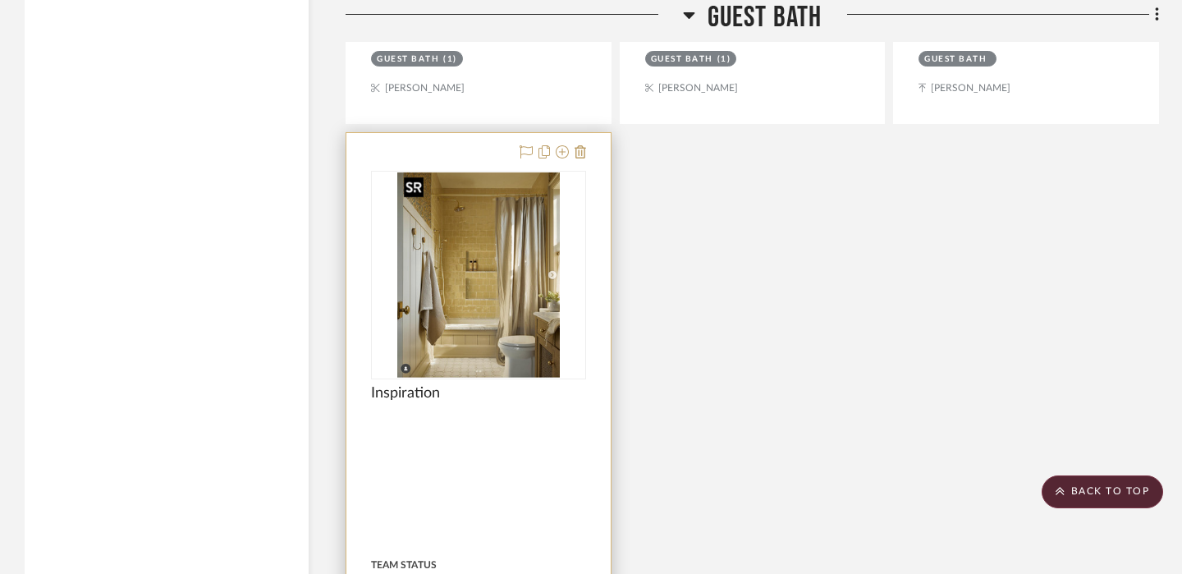
click at [0, 0] on img at bounding box center [0, 0] width 0 height 0
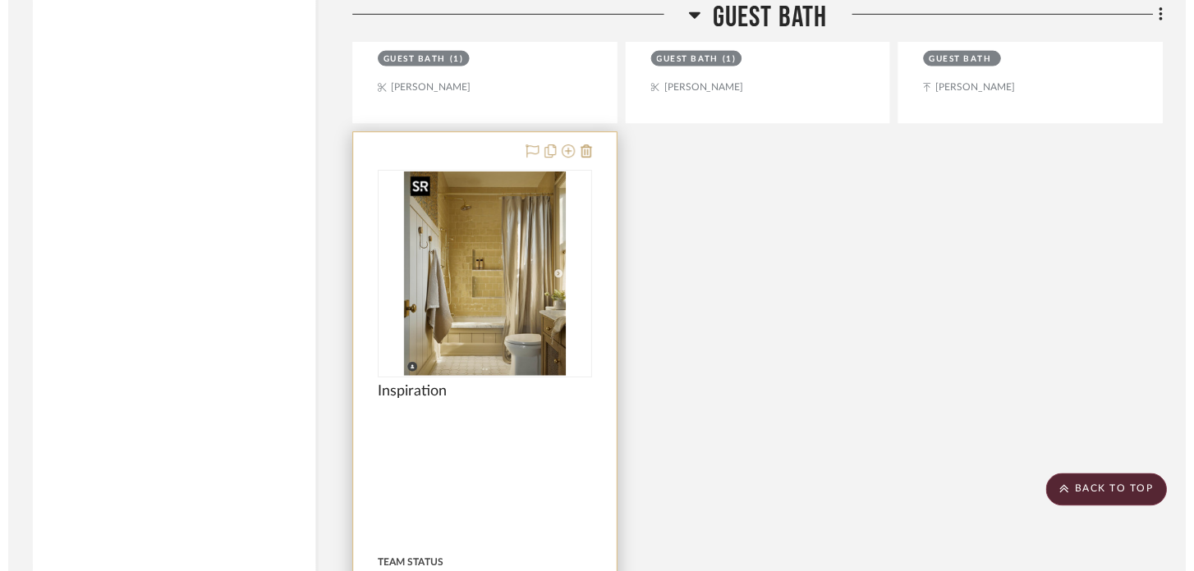
scroll to position [0, 0]
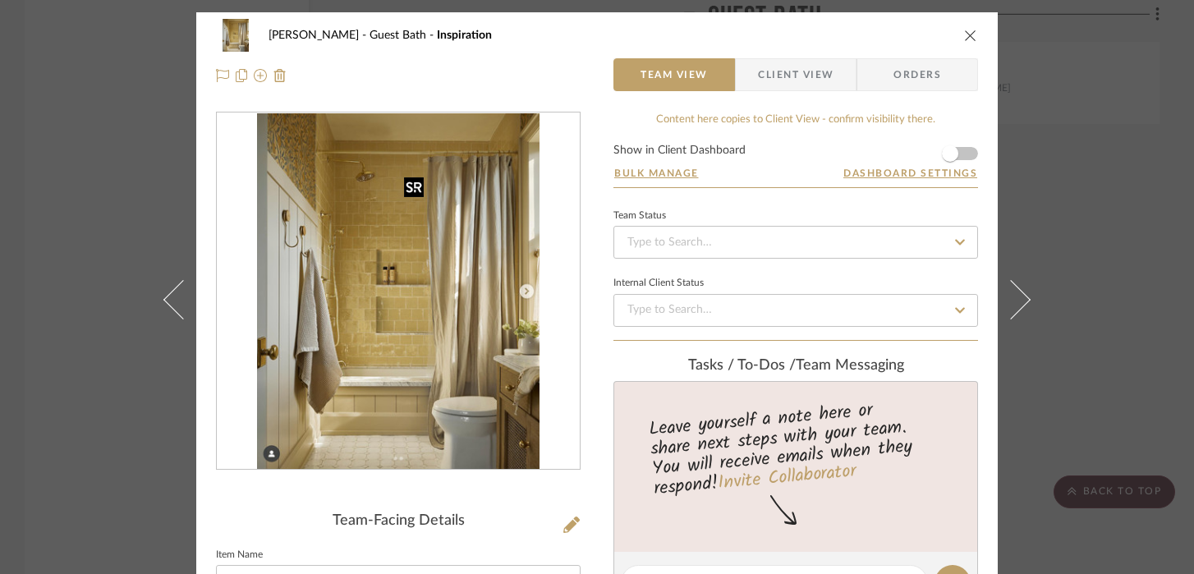
click at [479, 281] on img "0" at bounding box center [398, 291] width 282 height 356
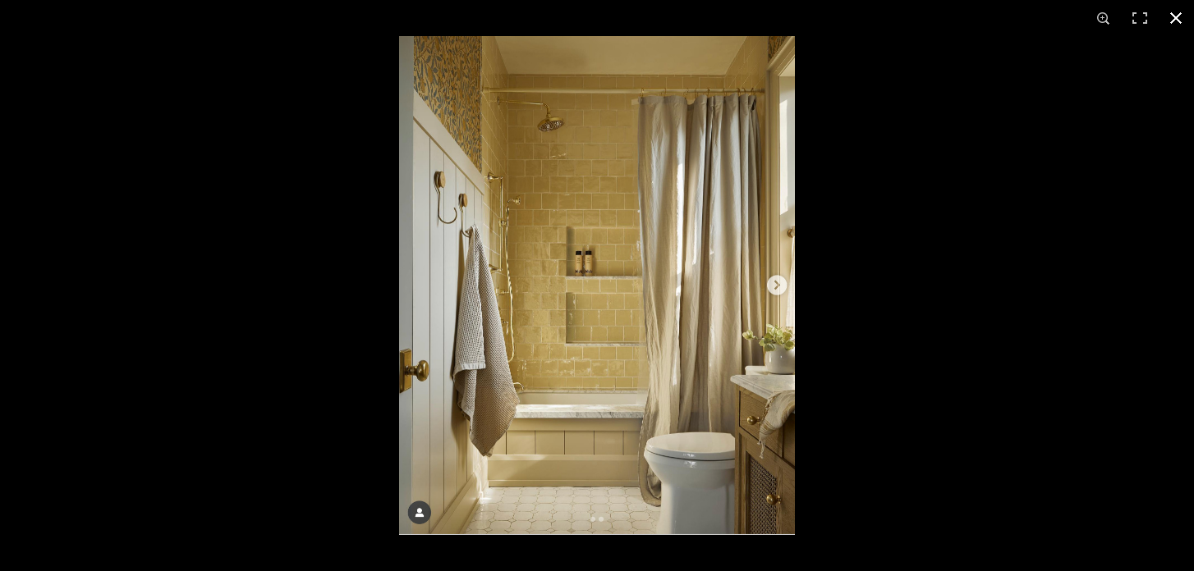
click at [933, 273] on div at bounding box center [996, 321] width 1194 height 571
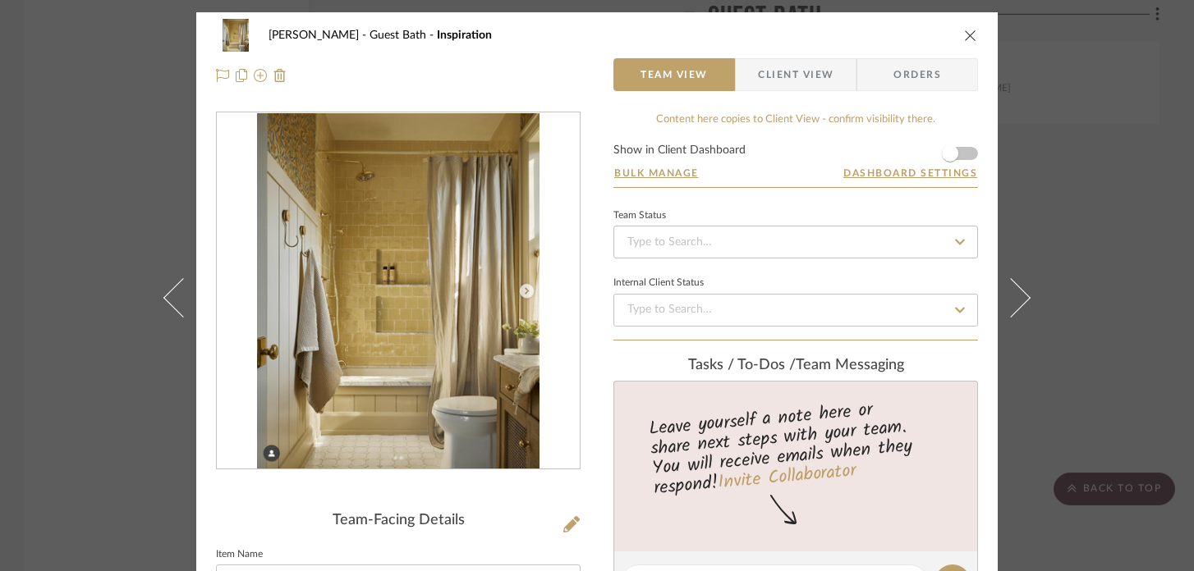
click at [964, 30] on icon "close" at bounding box center [970, 35] width 13 height 13
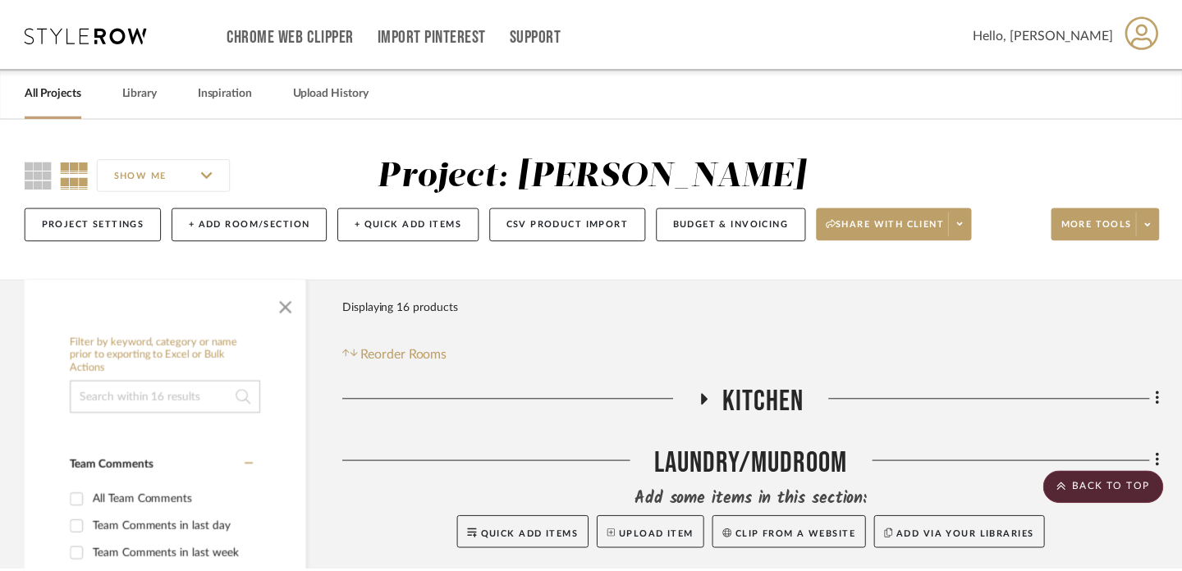
scroll to position [3274, 0]
